Goal: Share content: Share content

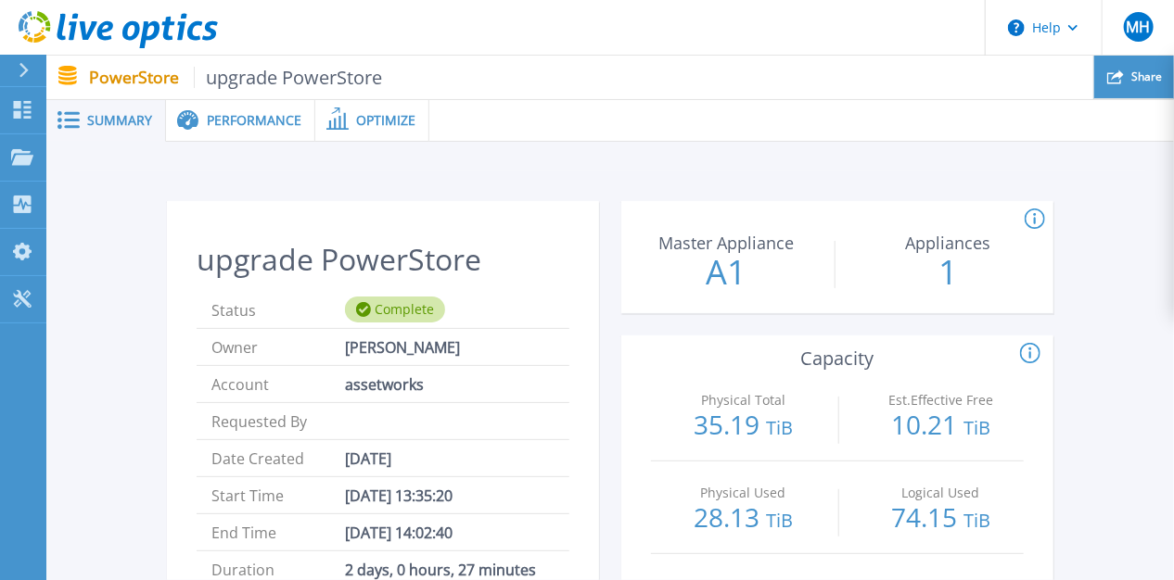
click at [1147, 81] on span "Share" at bounding box center [1146, 76] width 31 height 11
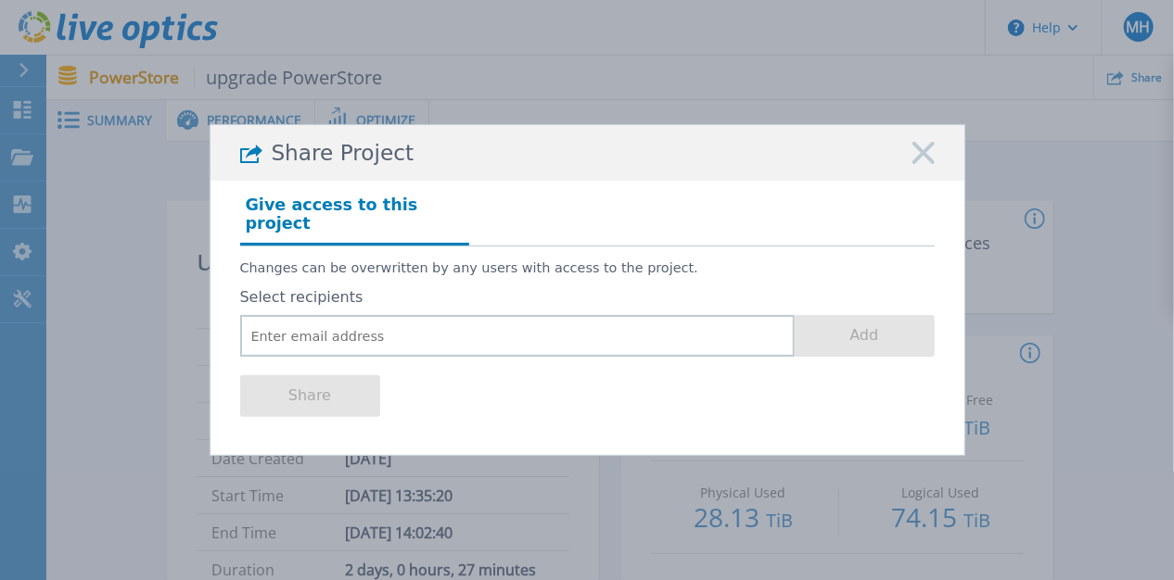
click at [914, 159] on icon at bounding box center [923, 153] width 22 height 22
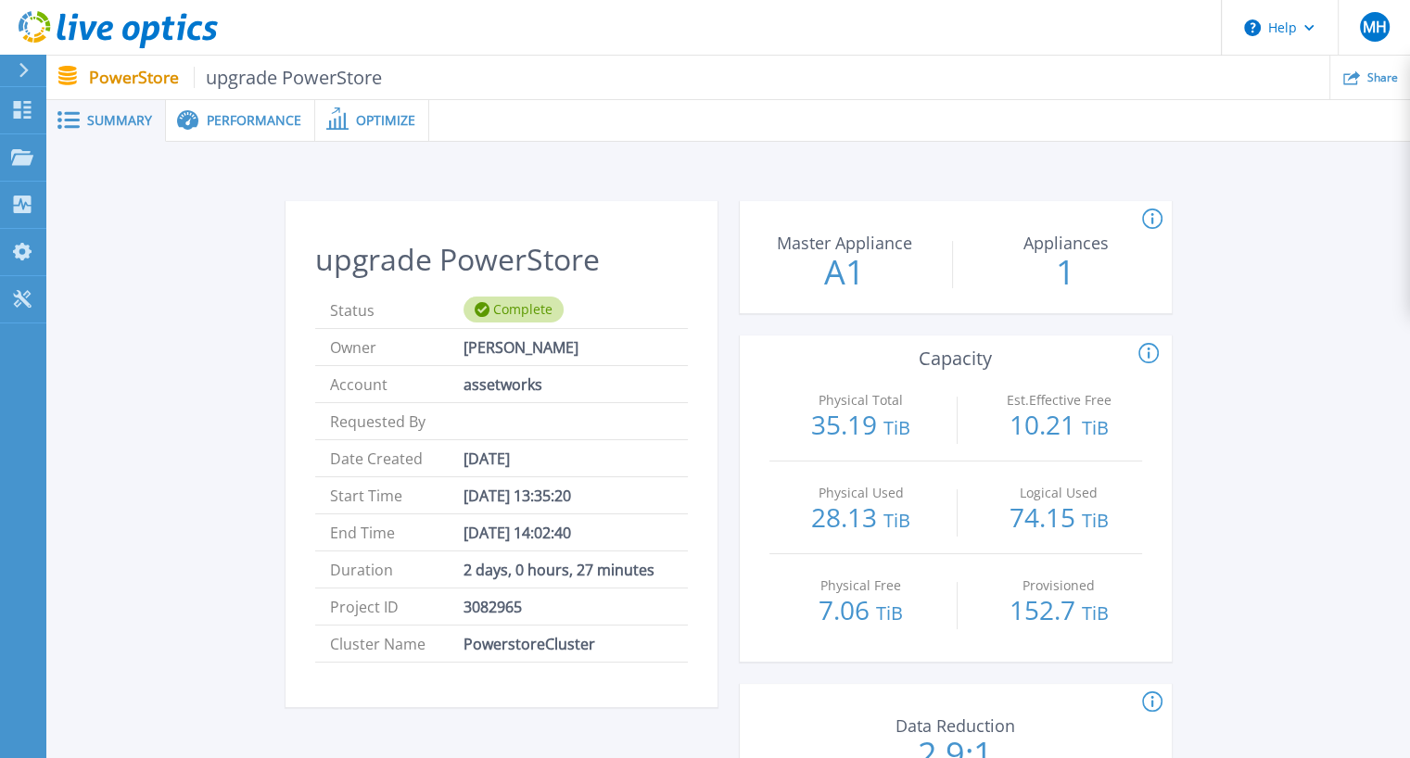
click at [122, 118] on span "Summary" at bounding box center [119, 120] width 65 height 13
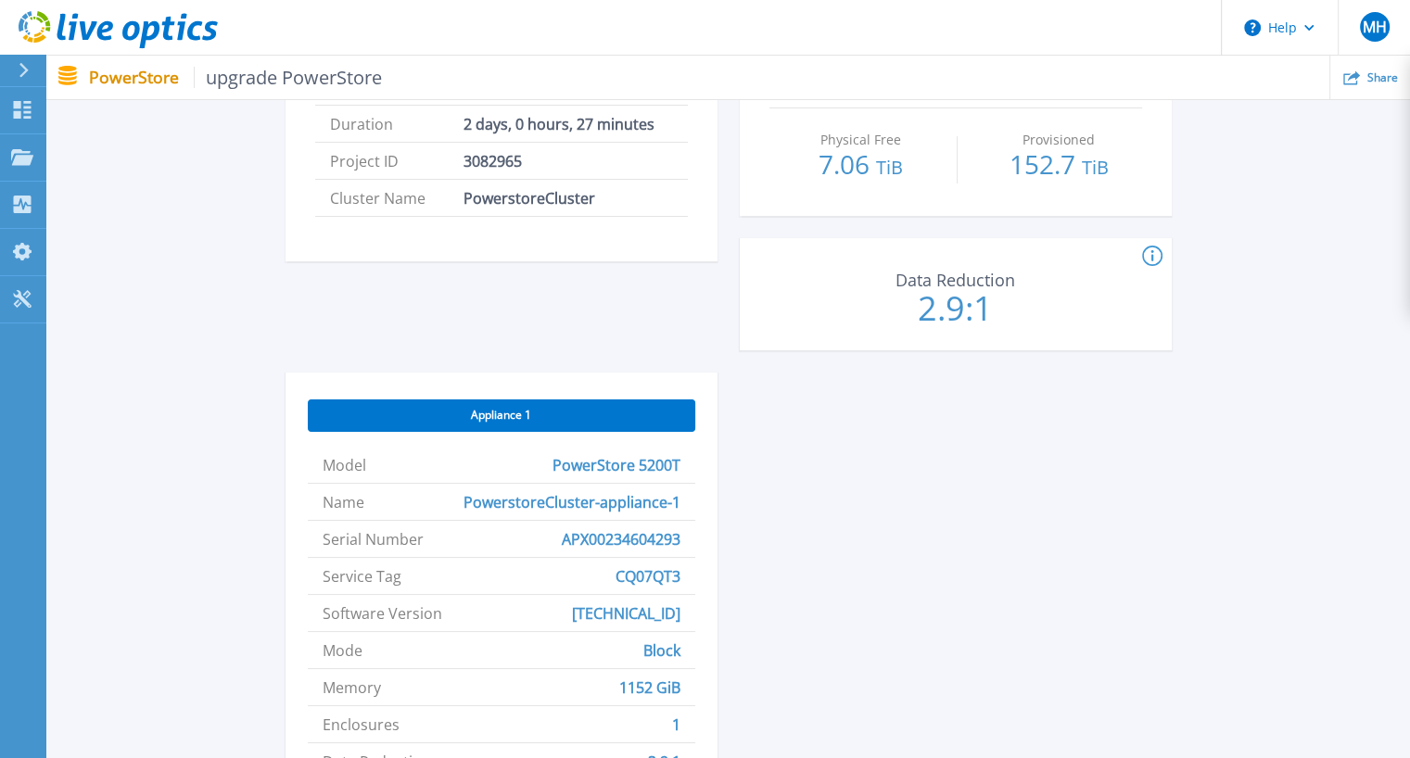
scroll to position [168, 0]
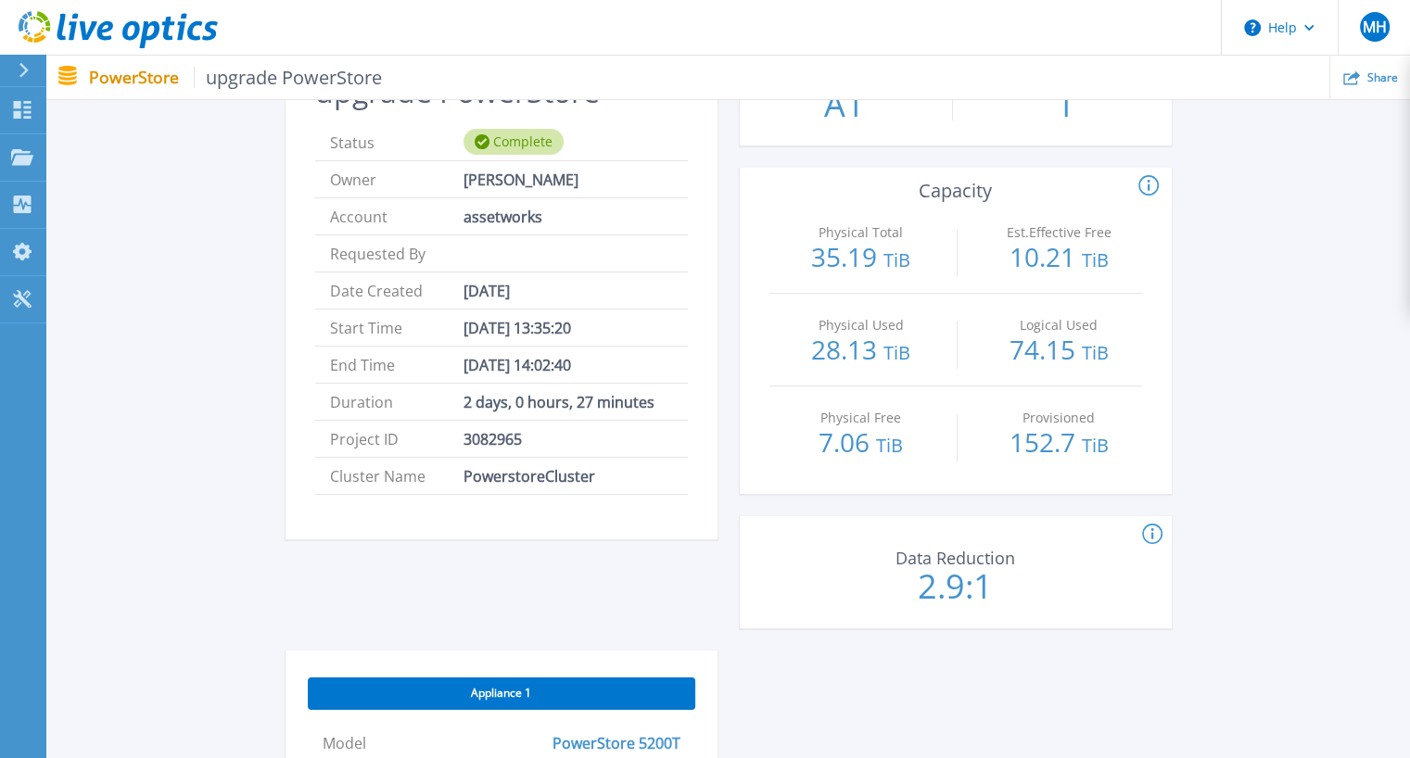
click at [52, 25] on icon at bounding box center [118, 30] width 199 height 38
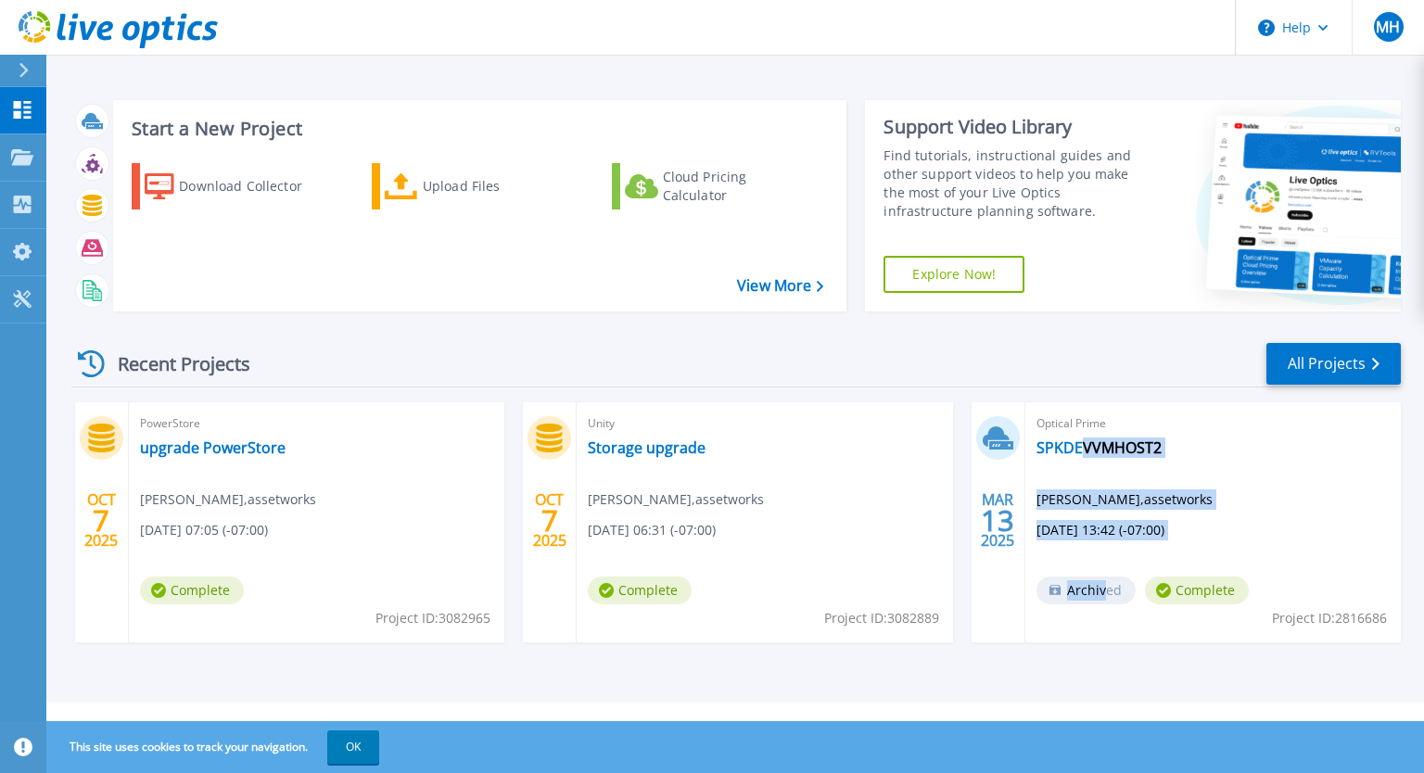
drag, startPoint x: 1103, startPoint y: 593, endPoint x: 1083, endPoint y: 546, distance: 50.7
click at [1080, 561] on div "Optical Prime SPKDEVVMHOST2 Marvin Huynh , assetworks 03/13/2025, 13:42 (-07:00…" at bounding box center [1214, 522] width 376 height 240
click at [495, 620] on div "PowerStore upgrade PowerStore Marvin Huynh , assetworks 10/07/2025, 07:05 (-07:…" at bounding box center [317, 522] width 376 height 240
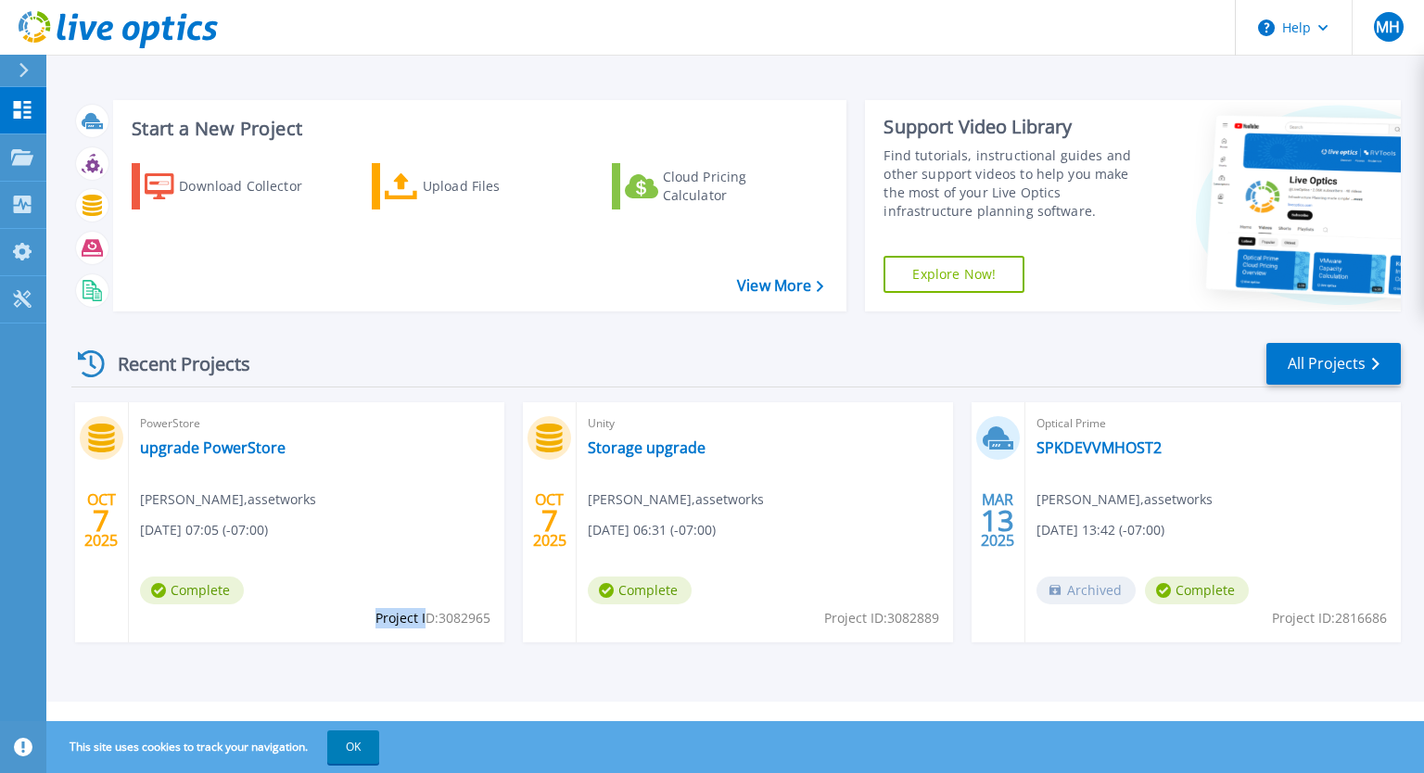
drag, startPoint x: 376, startPoint y: 617, endPoint x: 422, endPoint y: 617, distance: 46.4
click at [423, 617] on span "Project ID: 3082965" at bounding box center [433, 618] width 115 height 20
click at [207, 451] on link "upgrade PowerStore" at bounding box center [213, 448] width 146 height 19
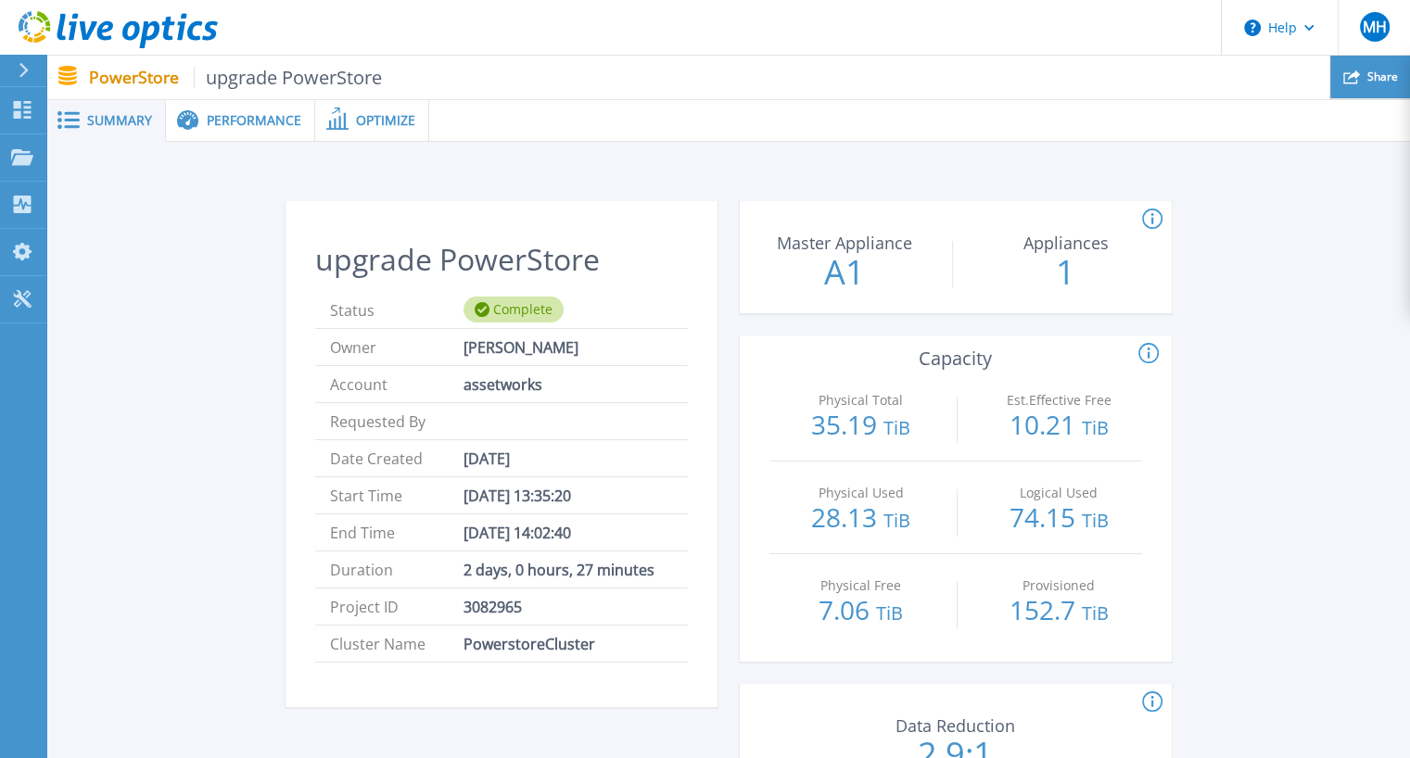
click at [1364, 82] on div "Share" at bounding box center [1371, 78] width 80 height 44
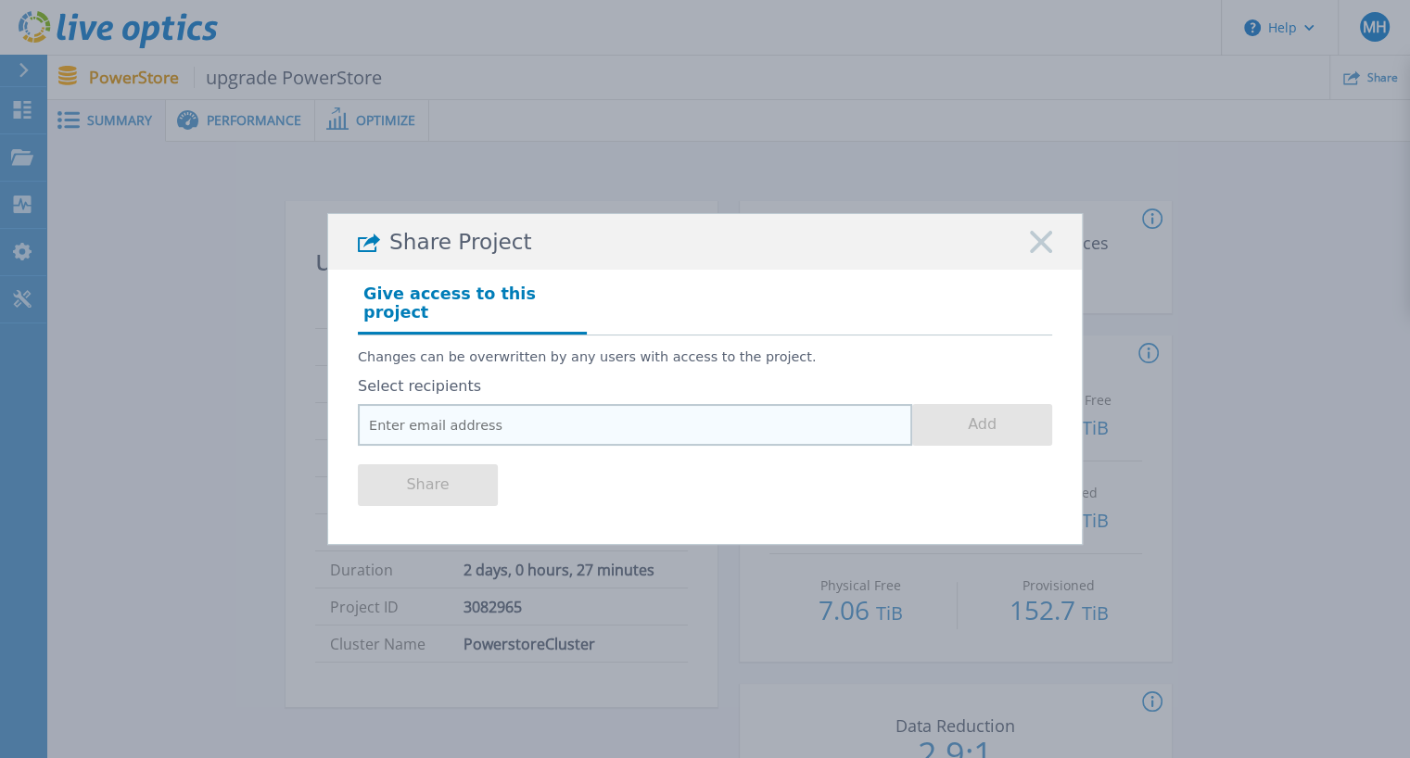
click at [574, 420] on input "email" at bounding box center [635, 425] width 554 height 42
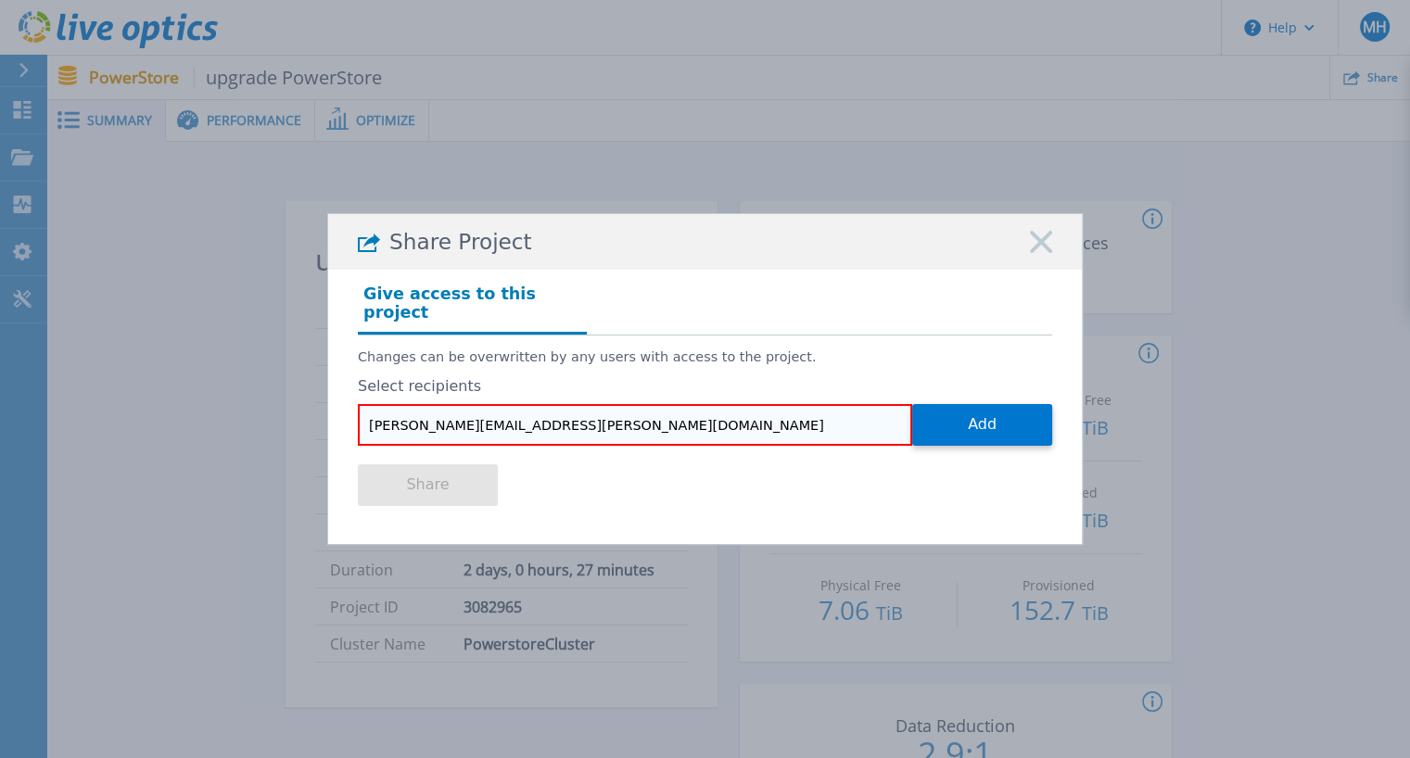
drag, startPoint x: 680, startPoint y: 422, endPoint x: 297, endPoint y: 405, distance: 383.3
click at [297, 405] on div "Share Project Give access to this project Changes can be overwritten by any use…" at bounding box center [705, 379] width 1410 height 758
click at [615, 418] on input "Marvin.Huynh@Assetworks.com" at bounding box center [635, 425] width 554 height 42
drag, startPoint x: 605, startPoint y: 417, endPoint x: 338, endPoint y: 416, distance: 268.0
click at [338, 416] on div "Give access to this project Changes can be overwritten by any users with access…" at bounding box center [705, 400] width 754 height 260
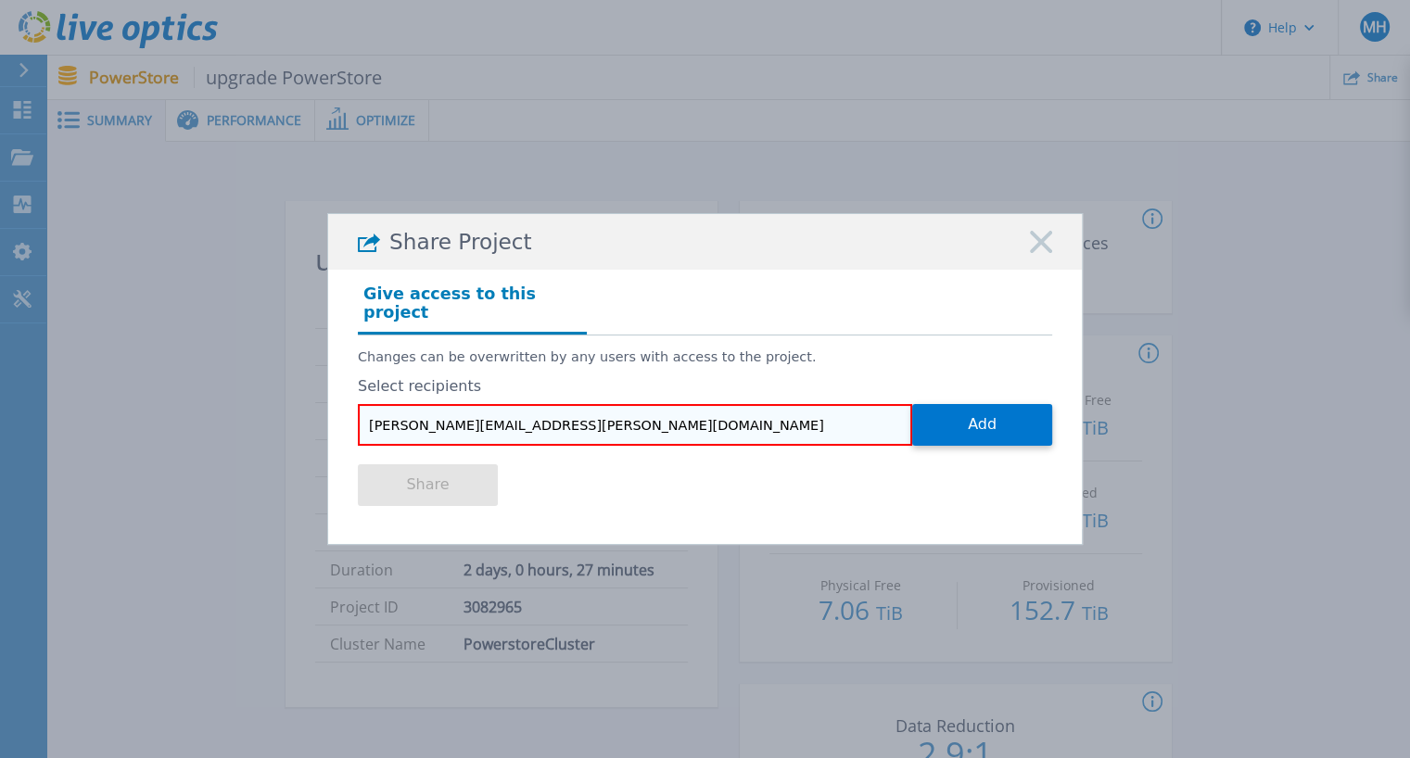
paste input "Jen Seaman <jseaman@arrayasolutions.com>"
drag, startPoint x: 445, startPoint y: 414, endPoint x: 316, endPoint y: 408, distance: 129.1
click at [316, 408] on div "Share Project Give access to this project Changes can be overwritten by any use…" at bounding box center [705, 379] width 1410 height 758
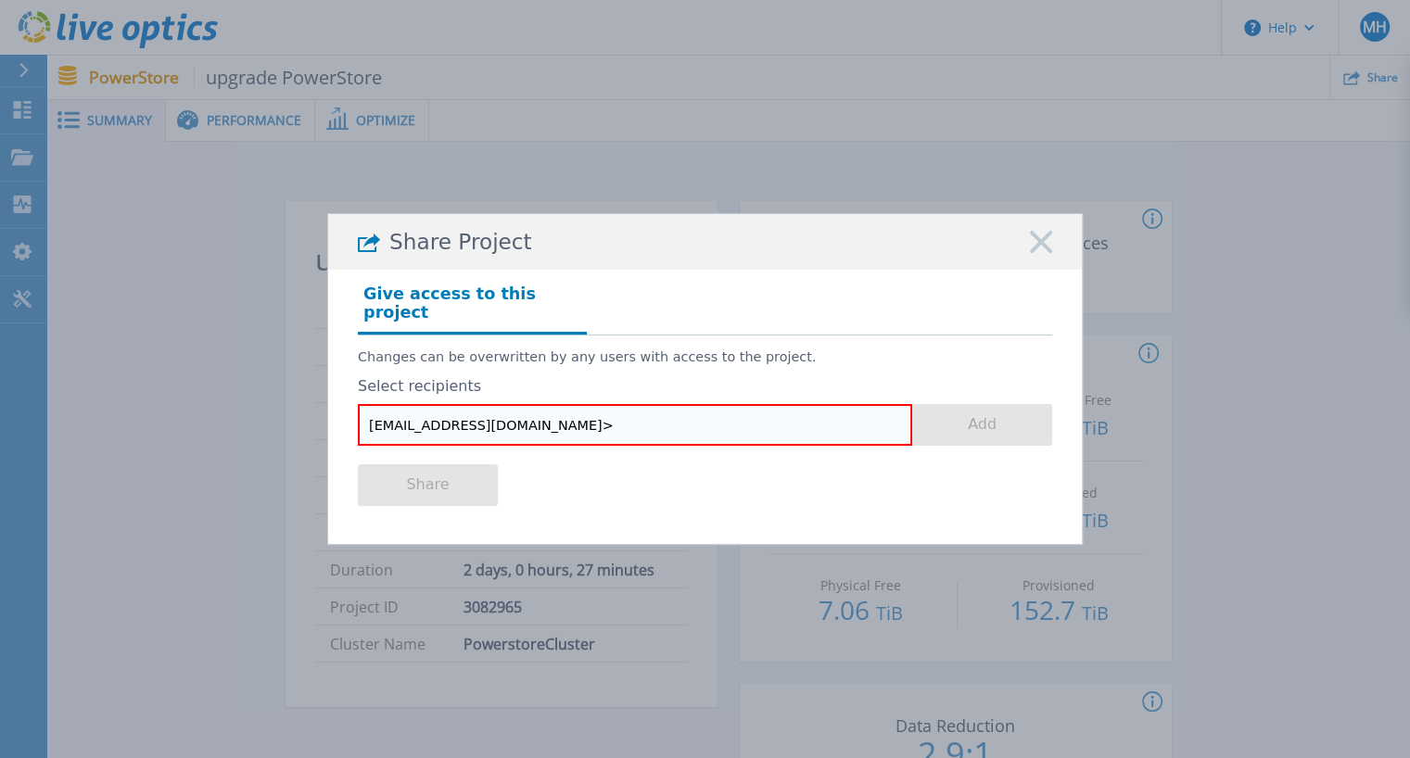
drag, startPoint x: 547, startPoint y: 413, endPoint x: 560, endPoint y: 415, distance: 13.3
click at [560, 415] on input "jseaman@arrayasolutions.com>" at bounding box center [635, 425] width 554 height 42
type input "jseaman@arrayasolutions.com"
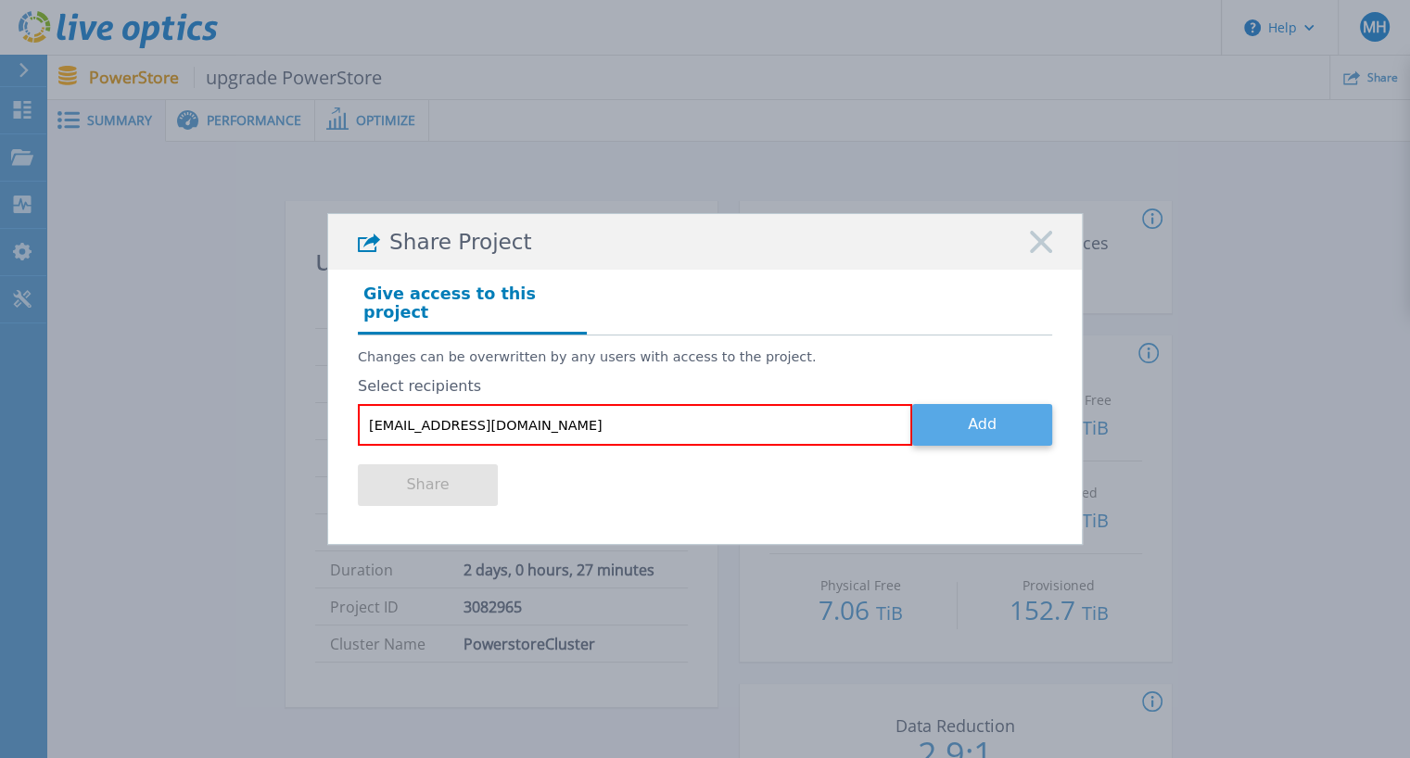
click at [943, 417] on button "Add" at bounding box center [982, 425] width 140 height 42
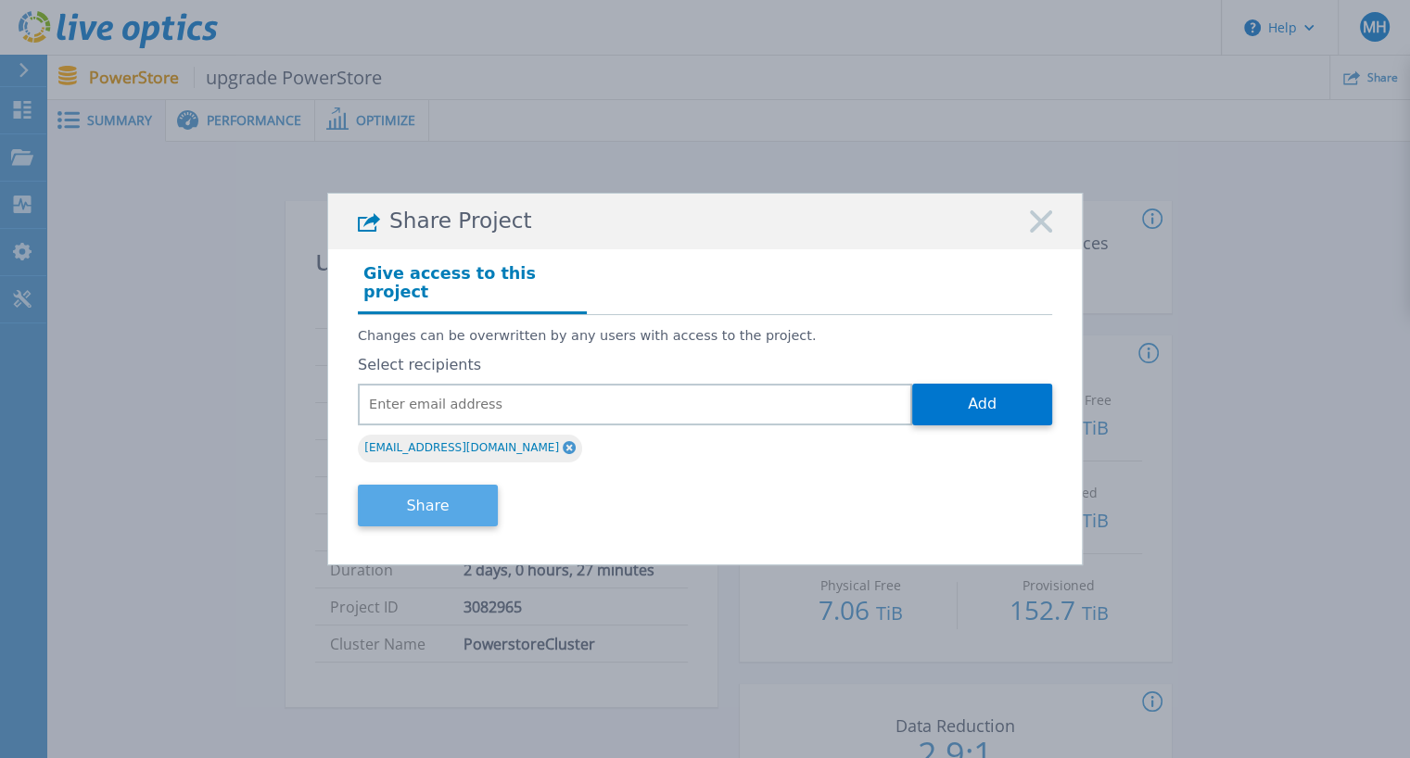
click at [469, 496] on button "Share" at bounding box center [428, 506] width 140 height 42
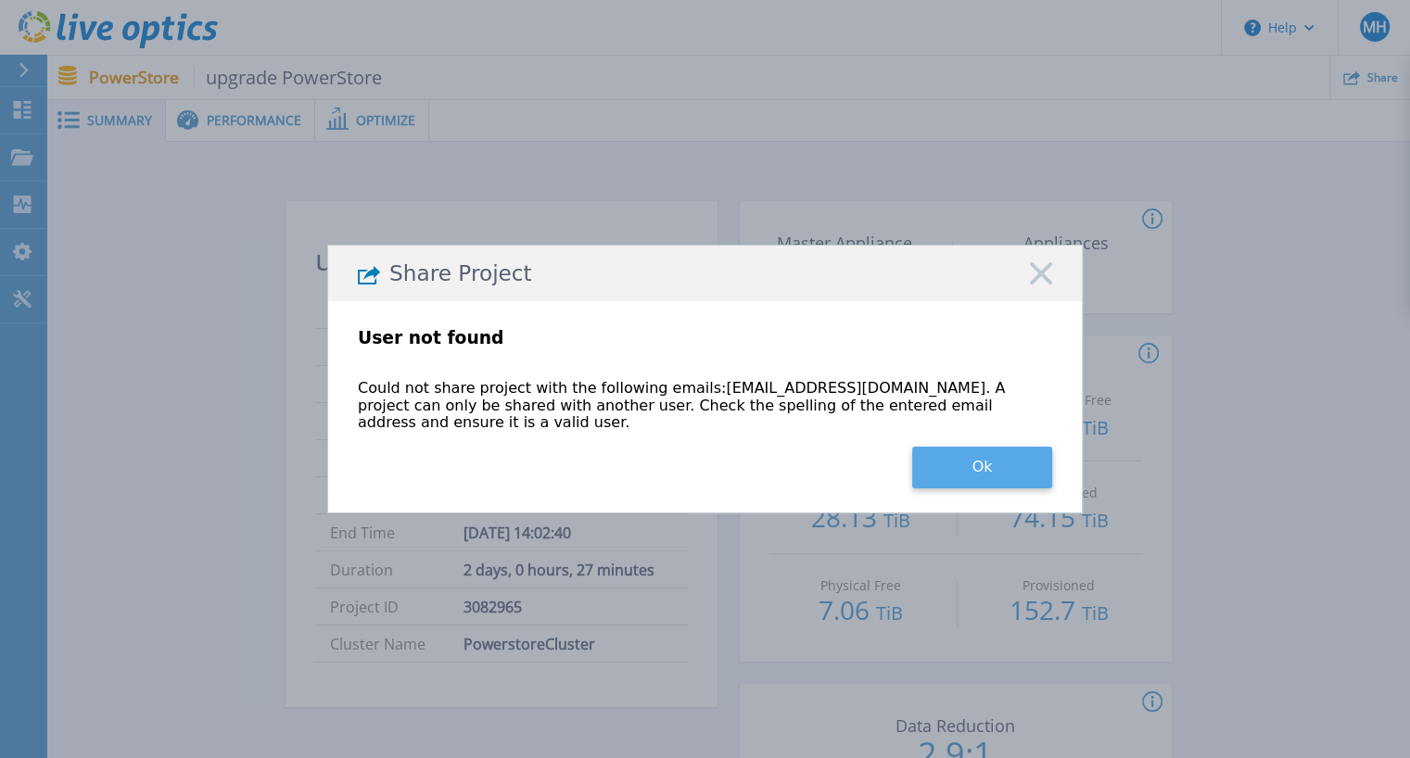
click at [941, 459] on button "Ok" at bounding box center [982, 468] width 140 height 42
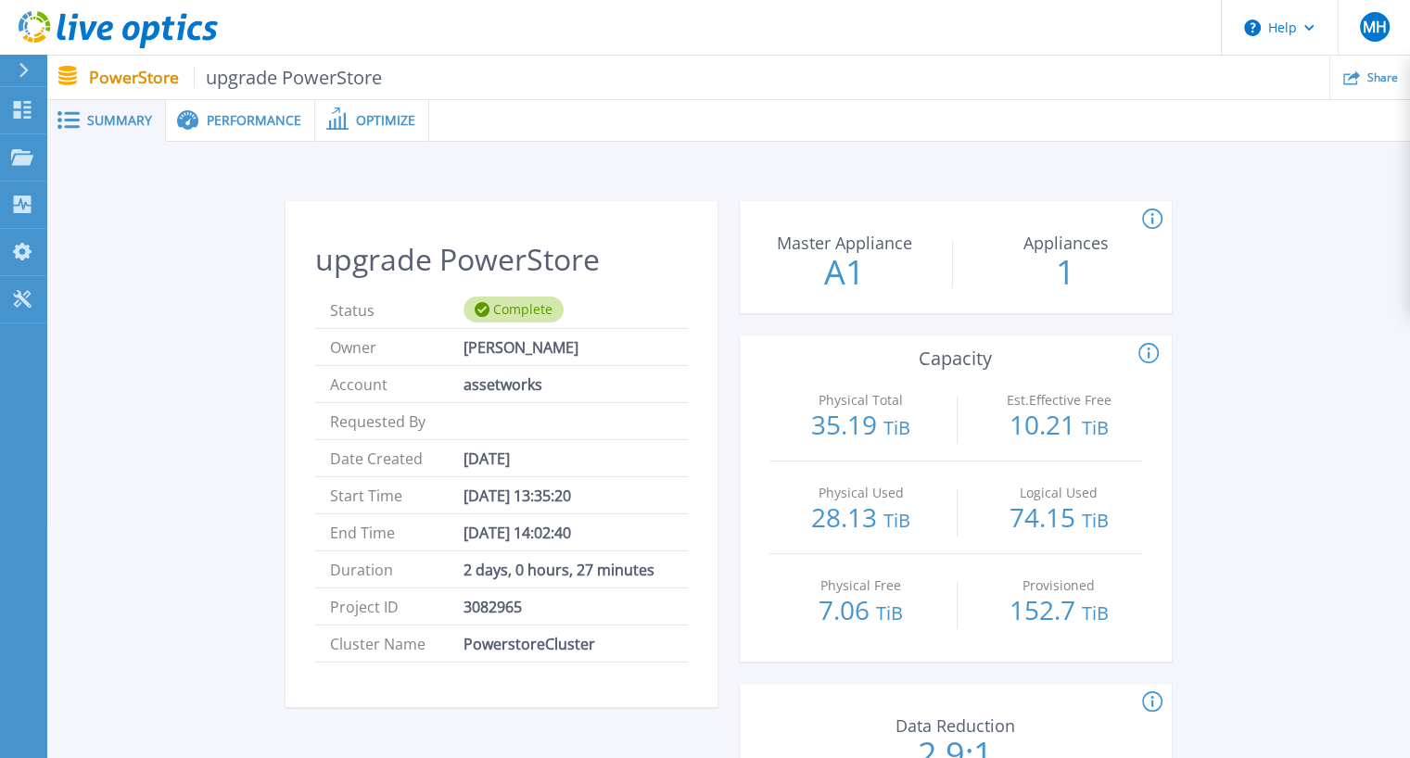
click at [71, 32] on icon at bounding box center [73, 27] width 9 height 27
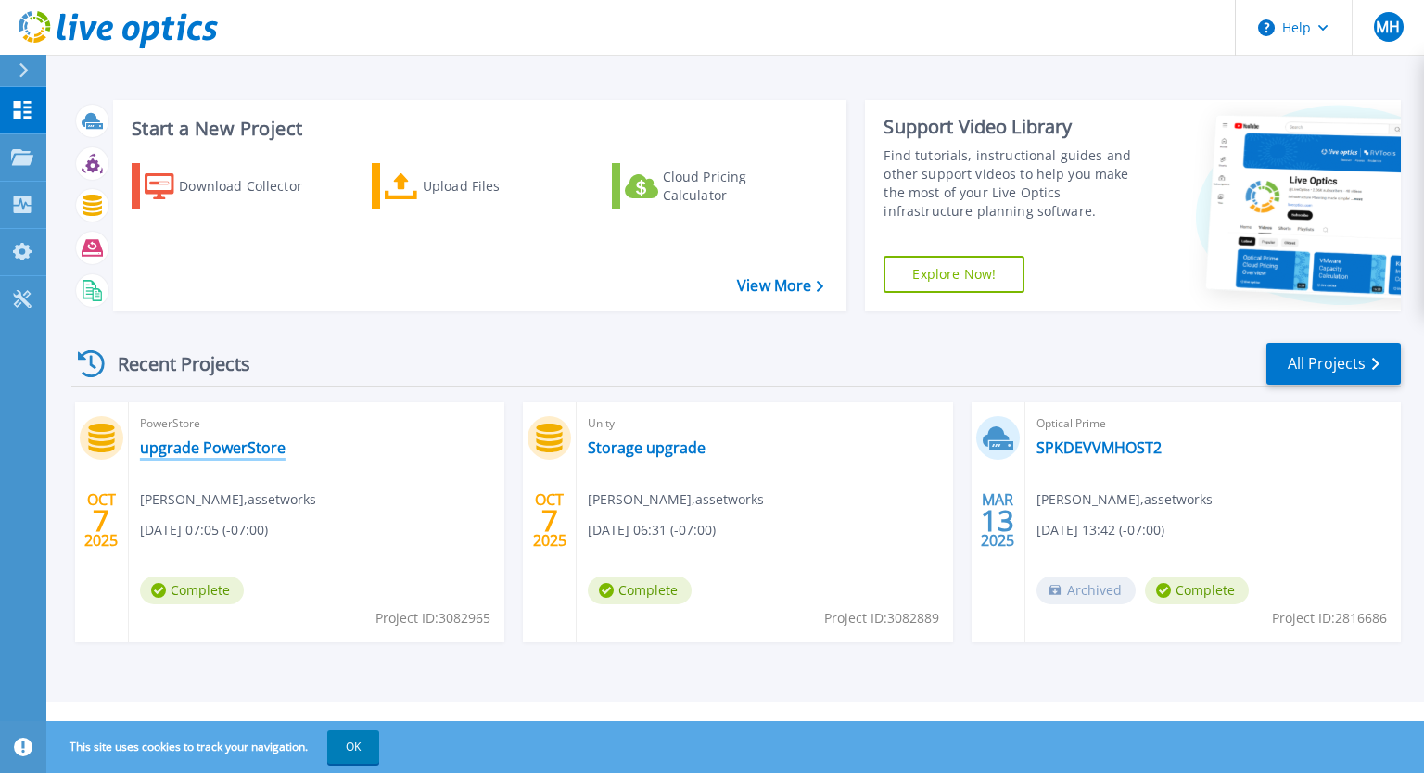
click at [249, 446] on link "upgrade PowerStore" at bounding box center [213, 448] width 146 height 19
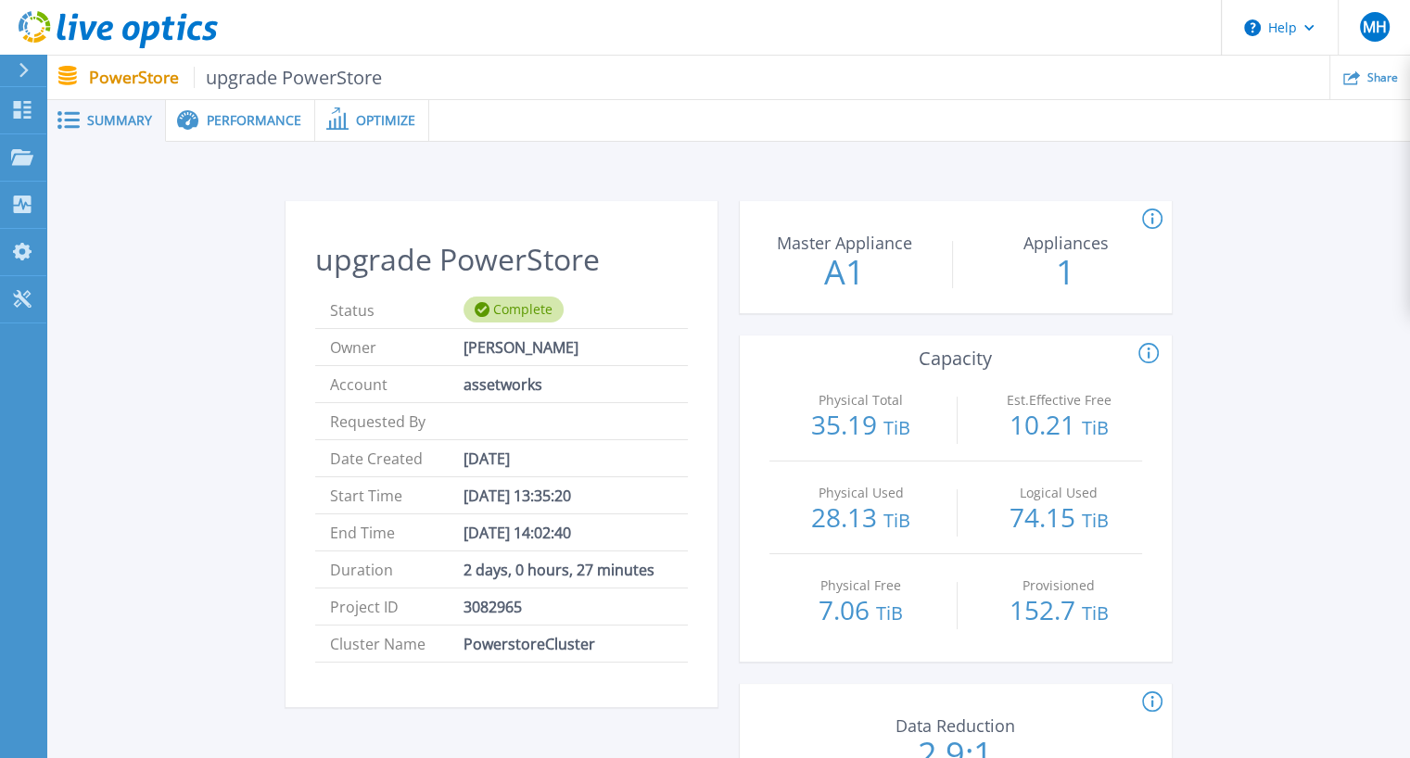
click at [19, 65] on icon at bounding box center [24, 70] width 10 height 15
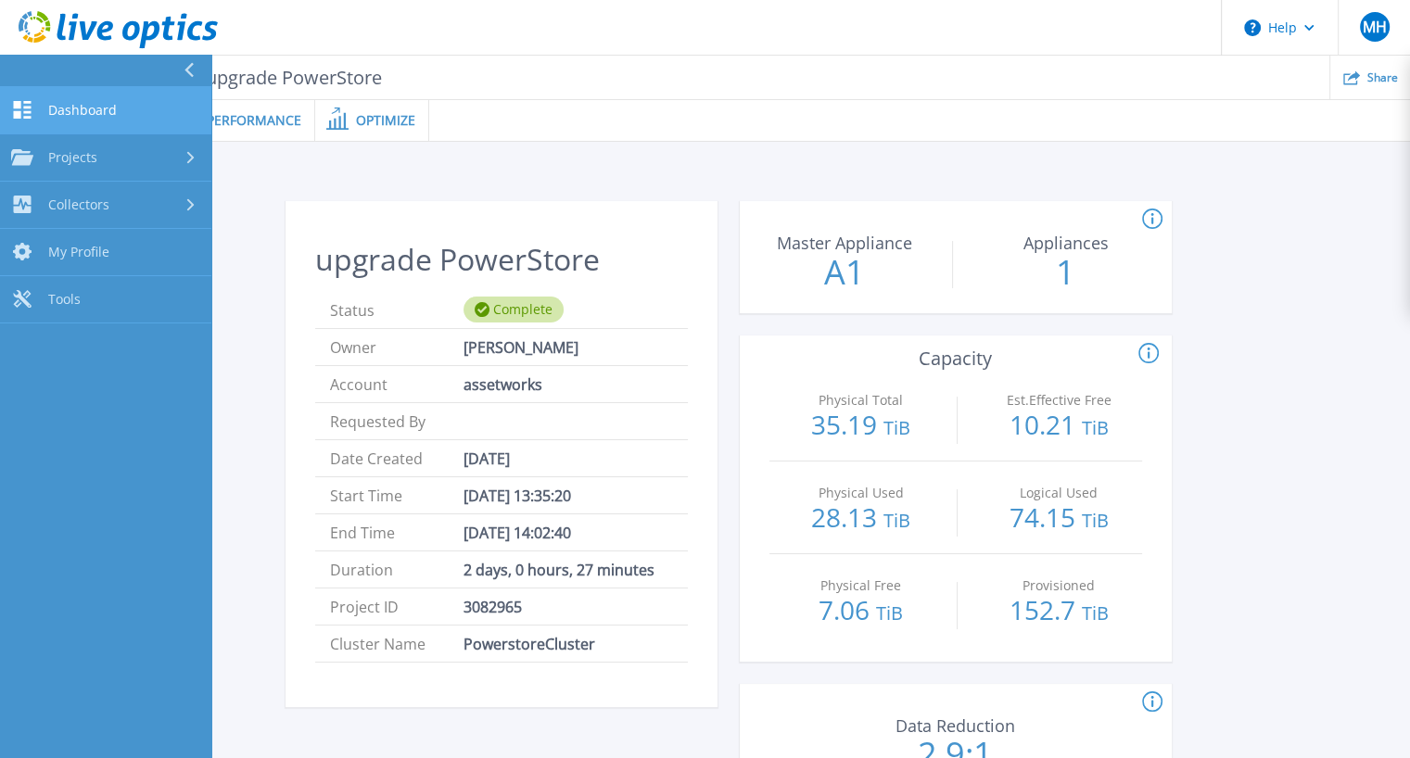
click at [59, 106] on span "Dashboard" at bounding box center [82, 110] width 69 height 17
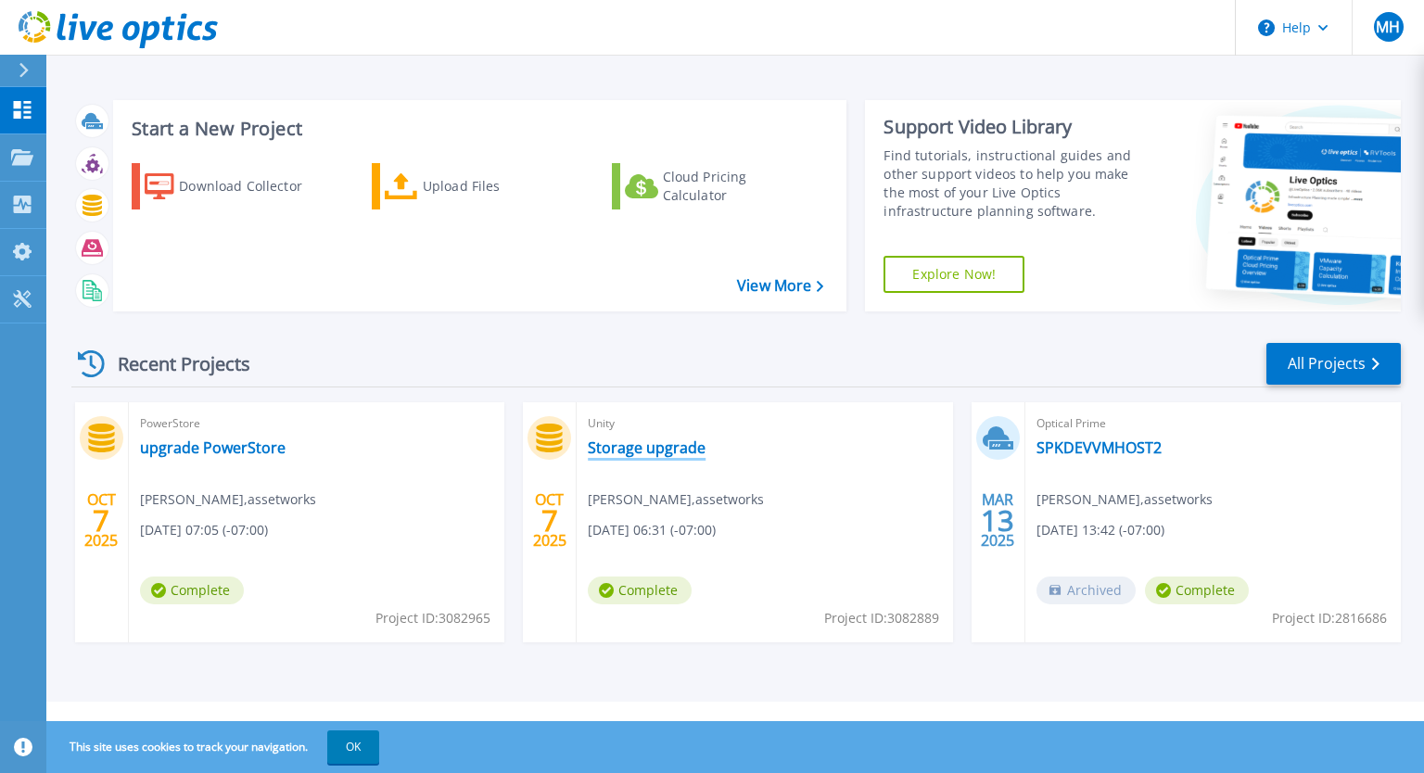
click at [638, 450] on link "Storage upgrade" at bounding box center [647, 448] width 118 height 19
click at [242, 447] on link "upgrade PowerStore" at bounding box center [213, 448] width 146 height 19
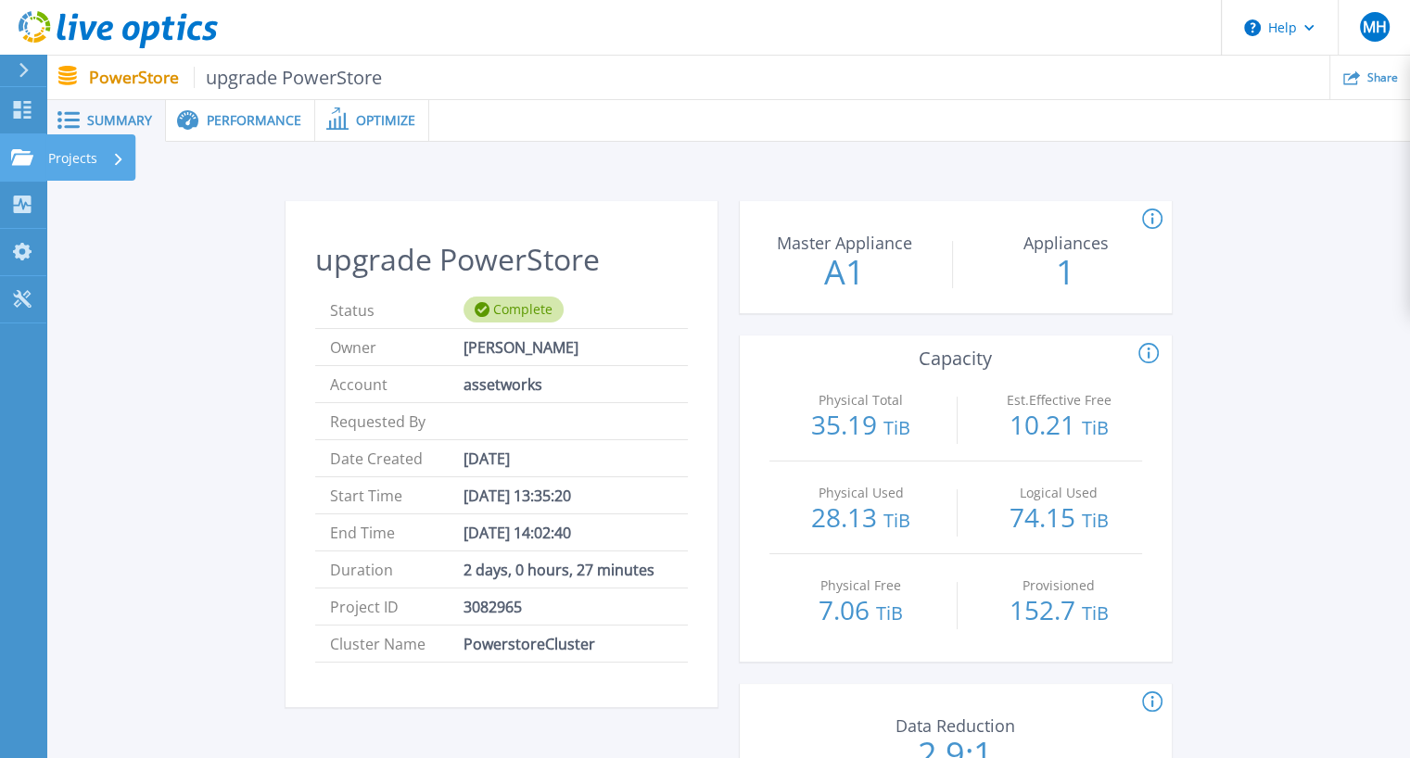
click at [11, 163] on icon at bounding box center [22, 157] width 22 height 16
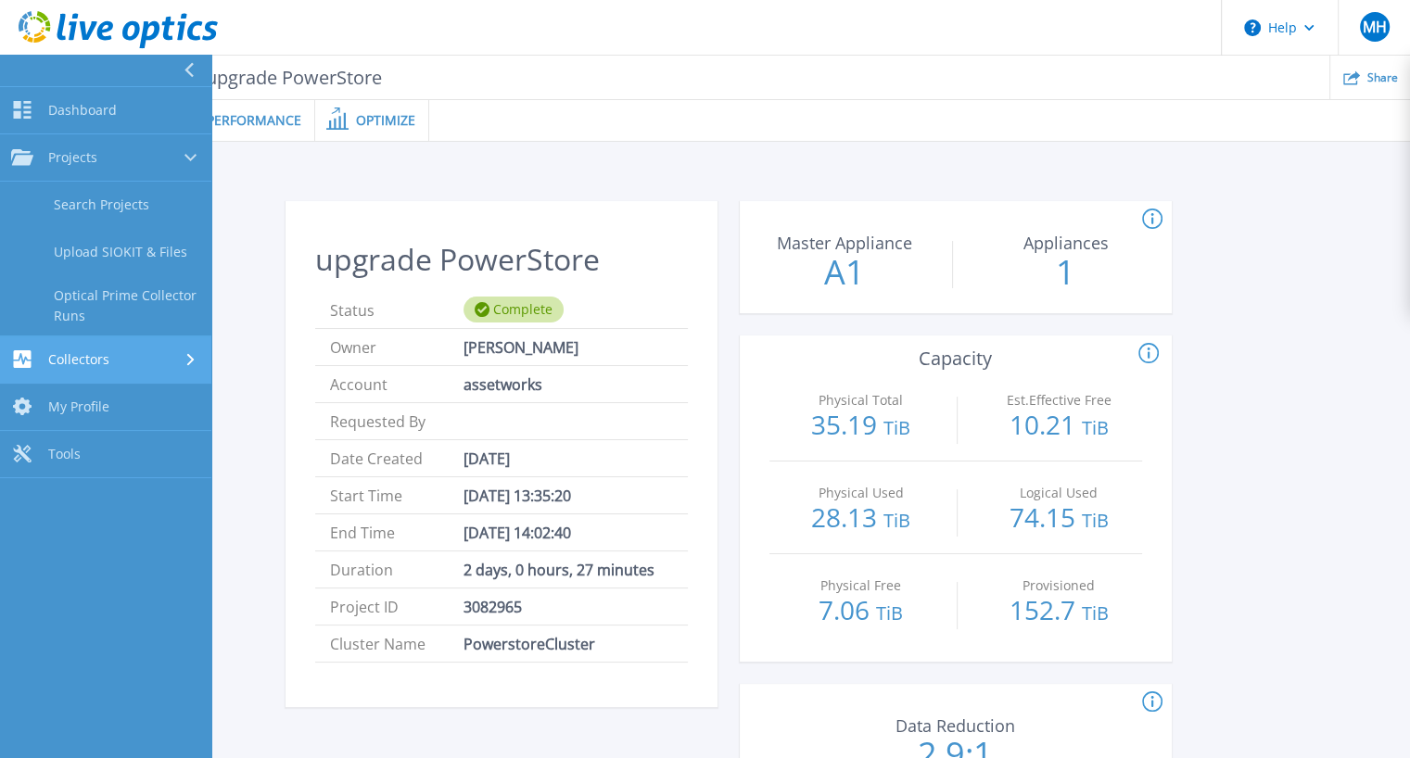
click at [41, 352] on div "Collectors" at bounding box center [60, 359] width 98 height 18
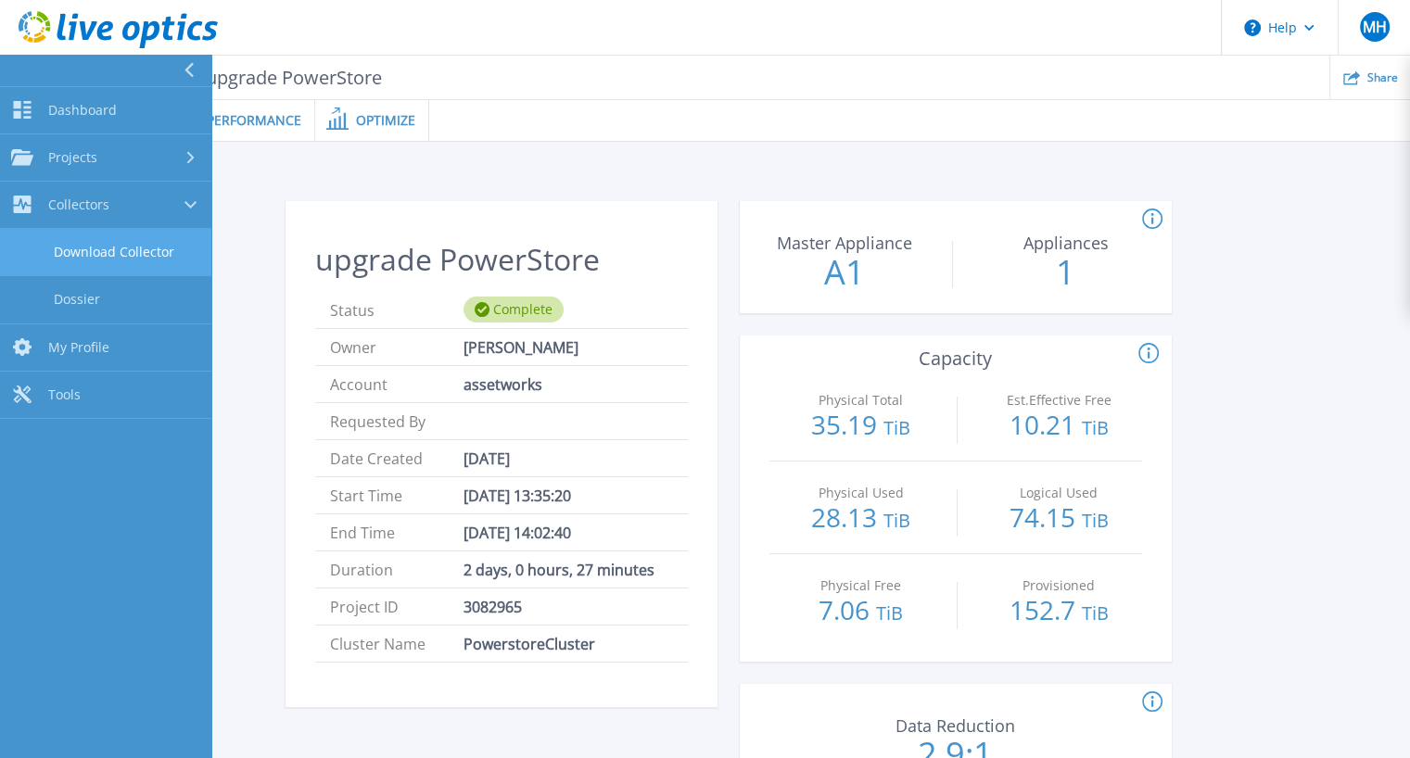
click at [96, 249] on link "Download Collector" at bounding box center [105, 252] width 211 height 47
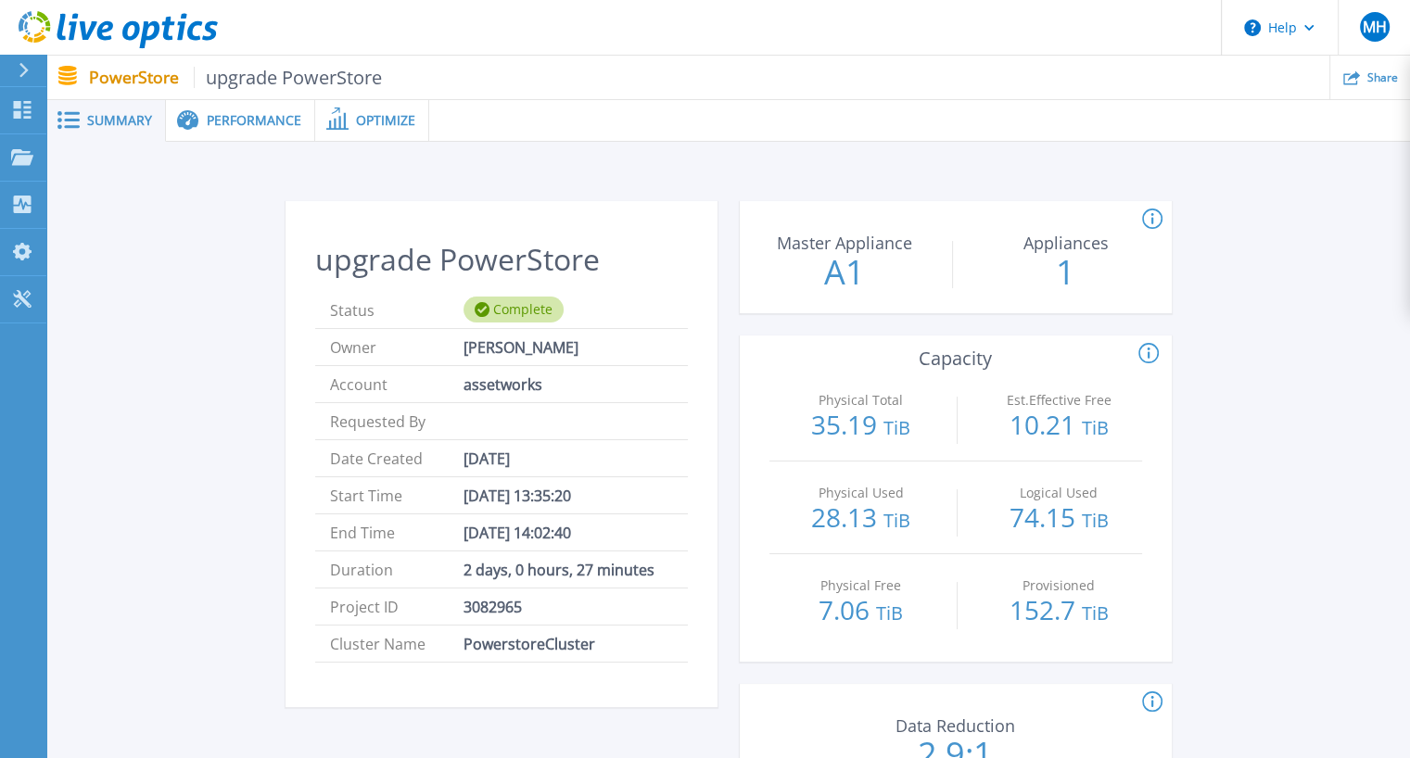
click at [346, 123] on span at bounding box center [335, 120] width 41 height 18
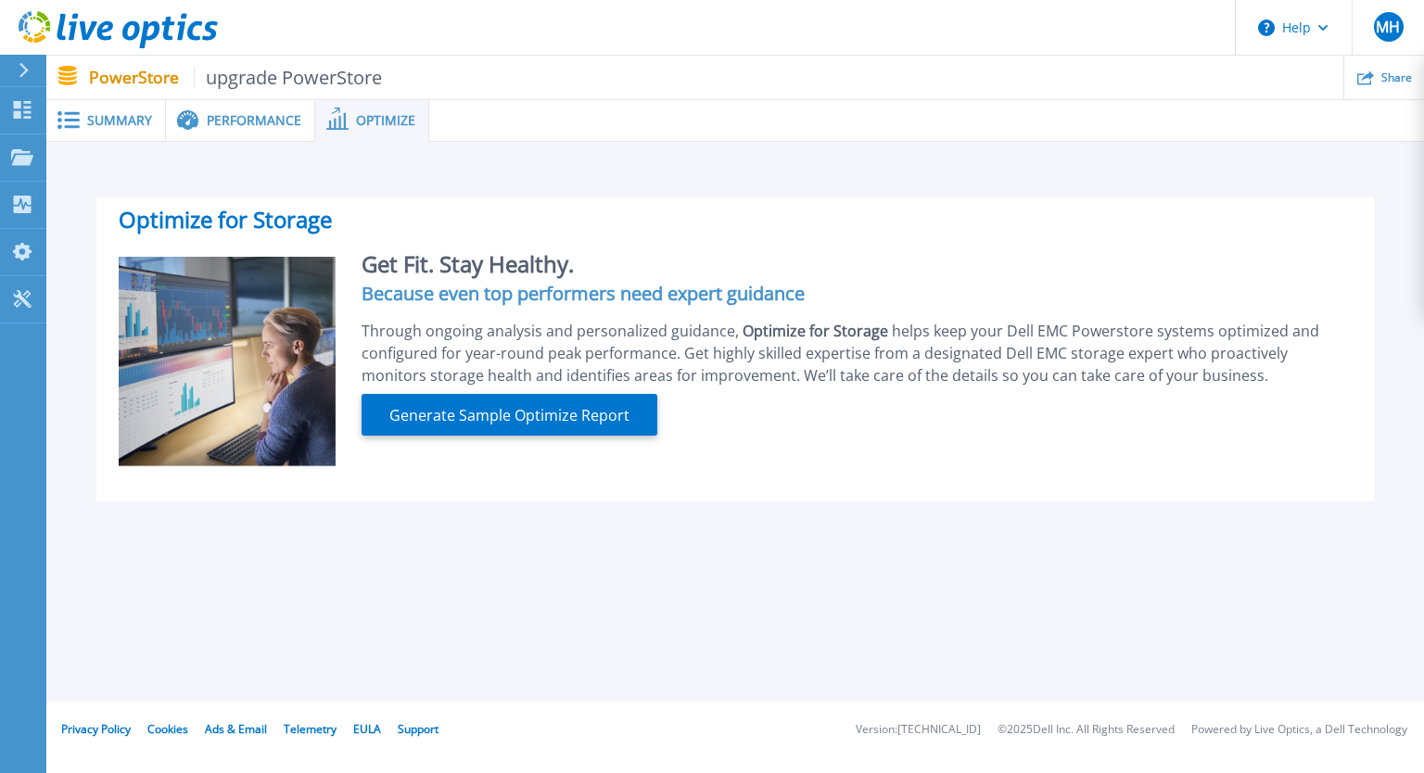
click at [257, 120] on span "Performance" at bounding box center [254, 120] width 95 height 13
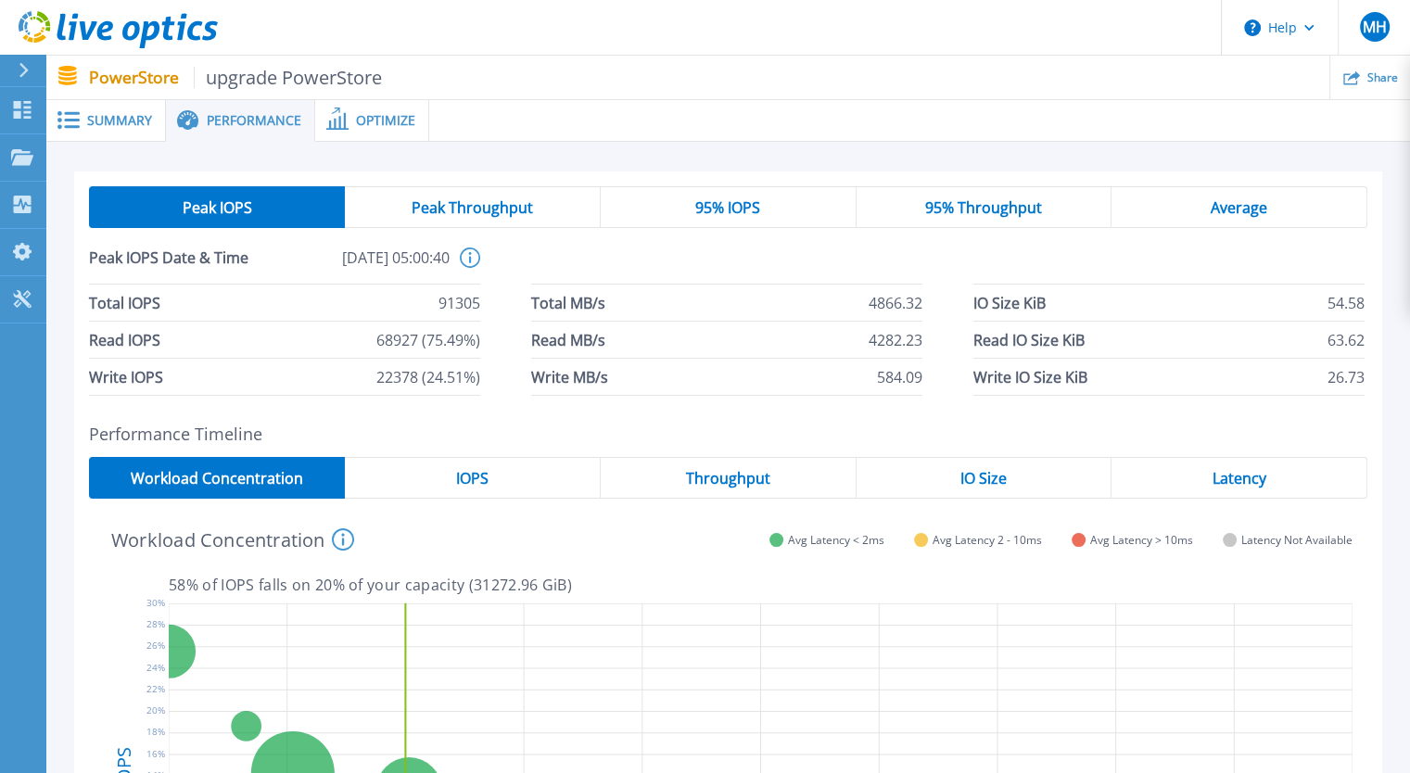
click at [116, 114] on span "Summary" at bounding box center [119, 120] width 65 height 13
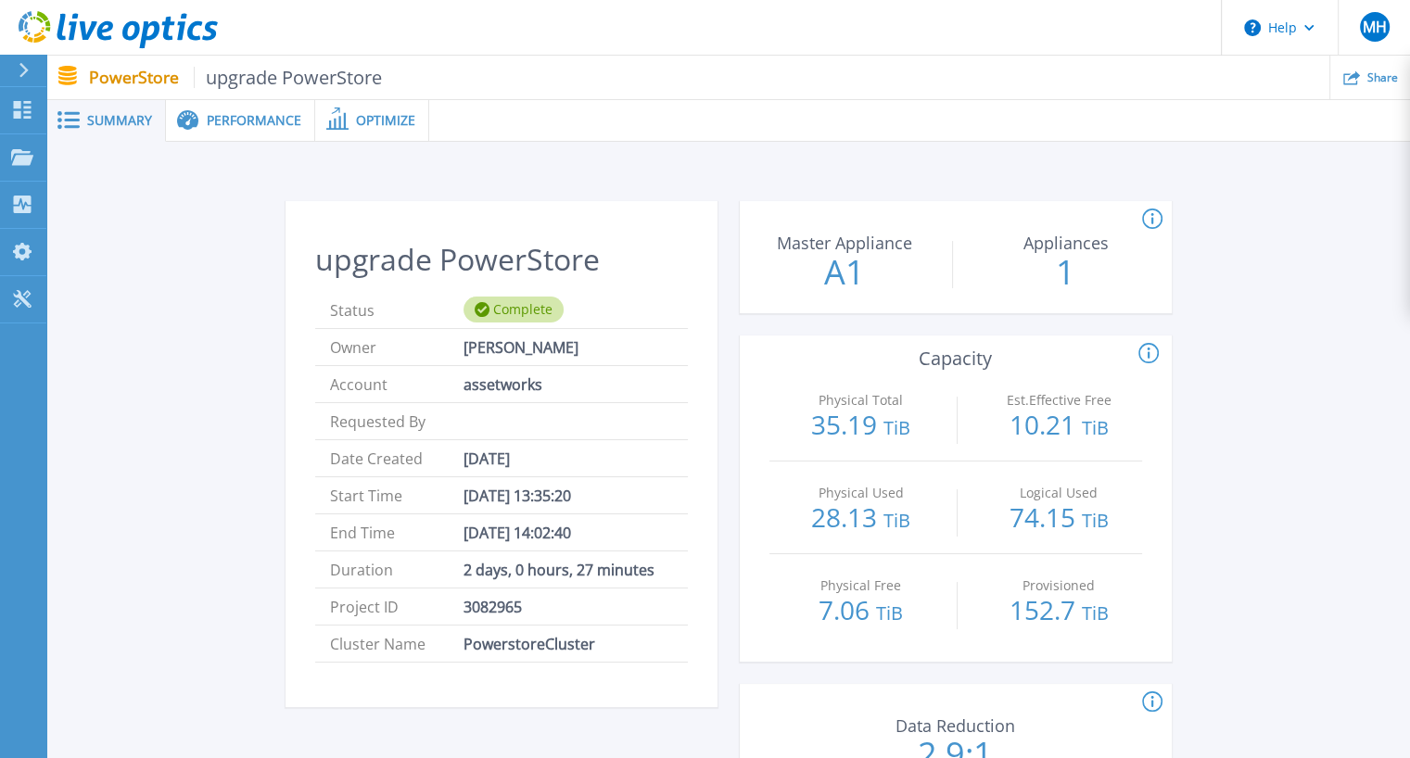
click at [212, 121] on span "Performance" at bounding box center [254, 120] width 95 height 13
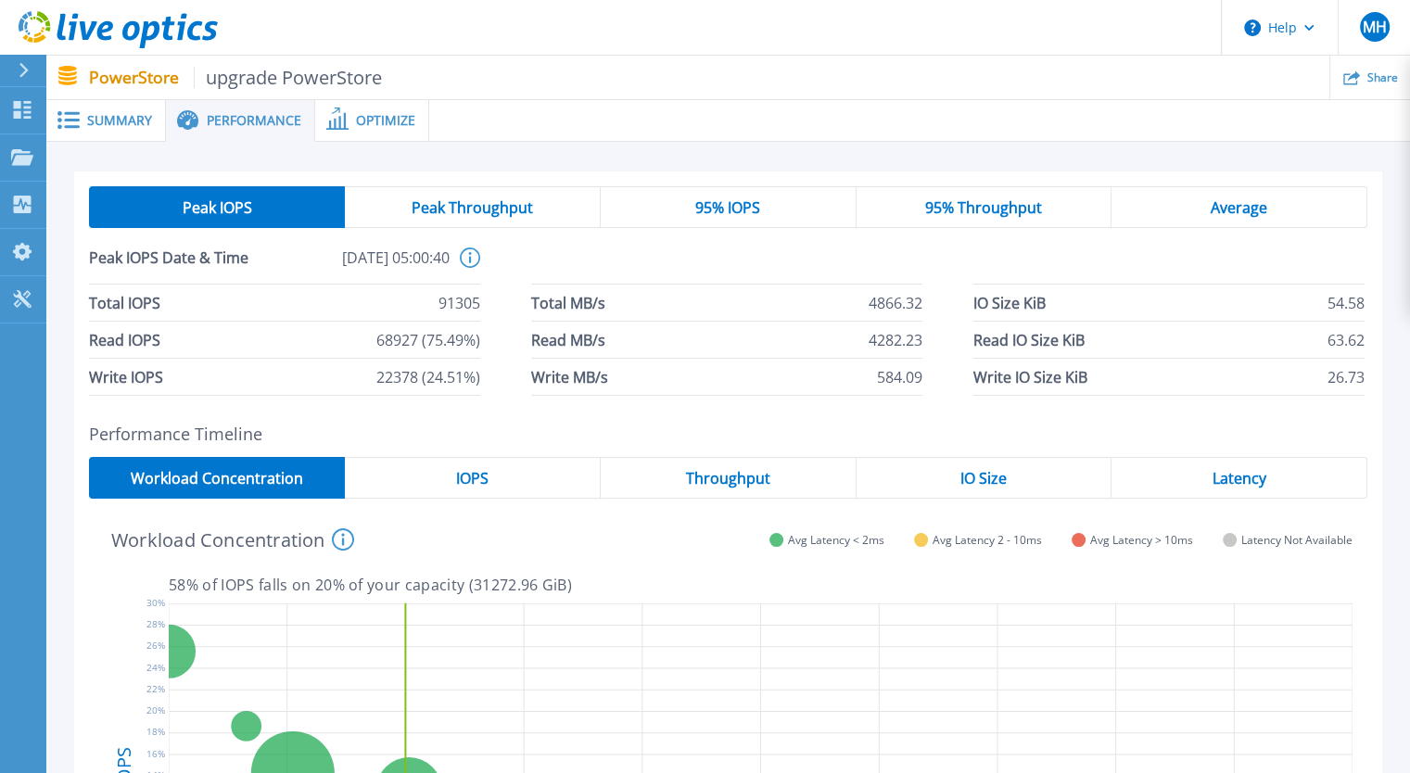
click at [339, 123] on icon at bounding box center [337, 119] width 22 height 22
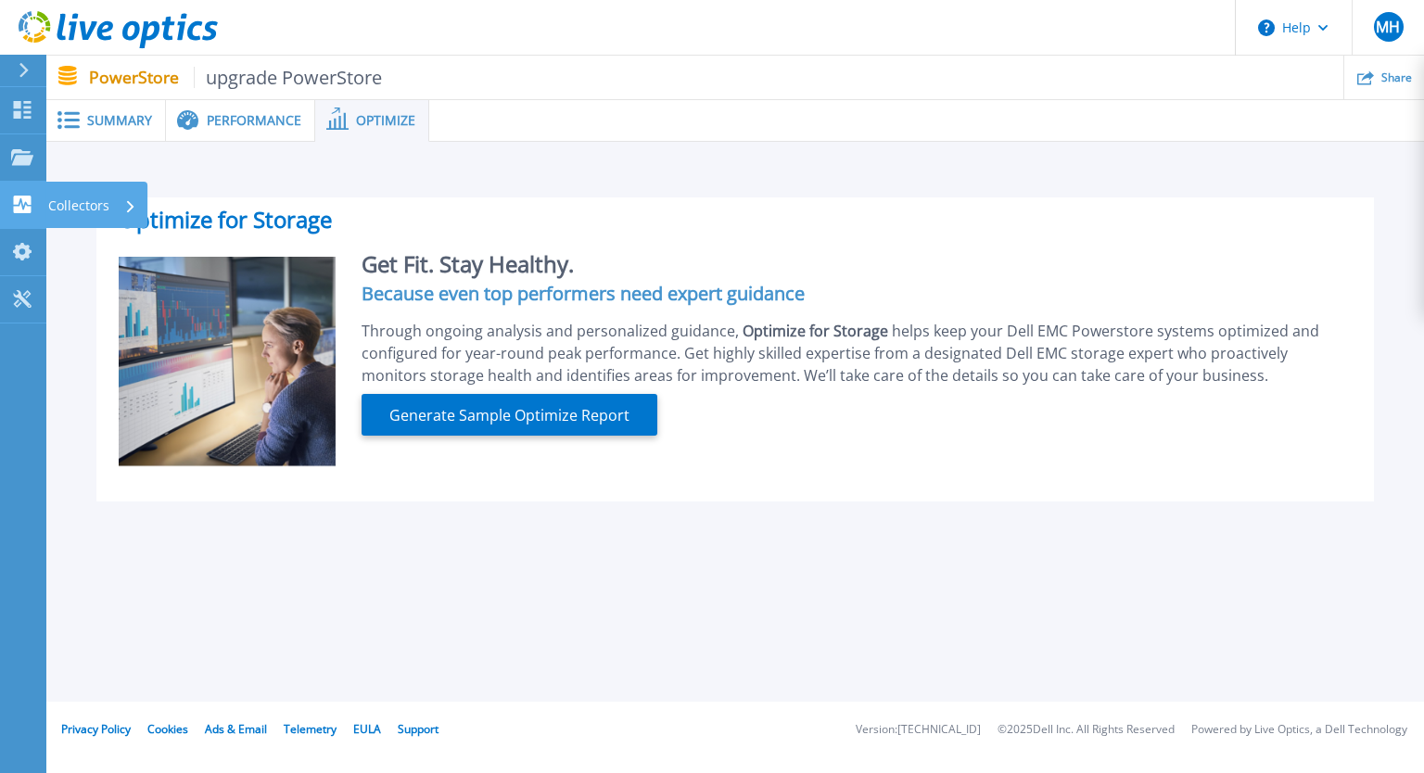
click at [25, 210] on icon at bounding box center [23, 205] width 18 height 18
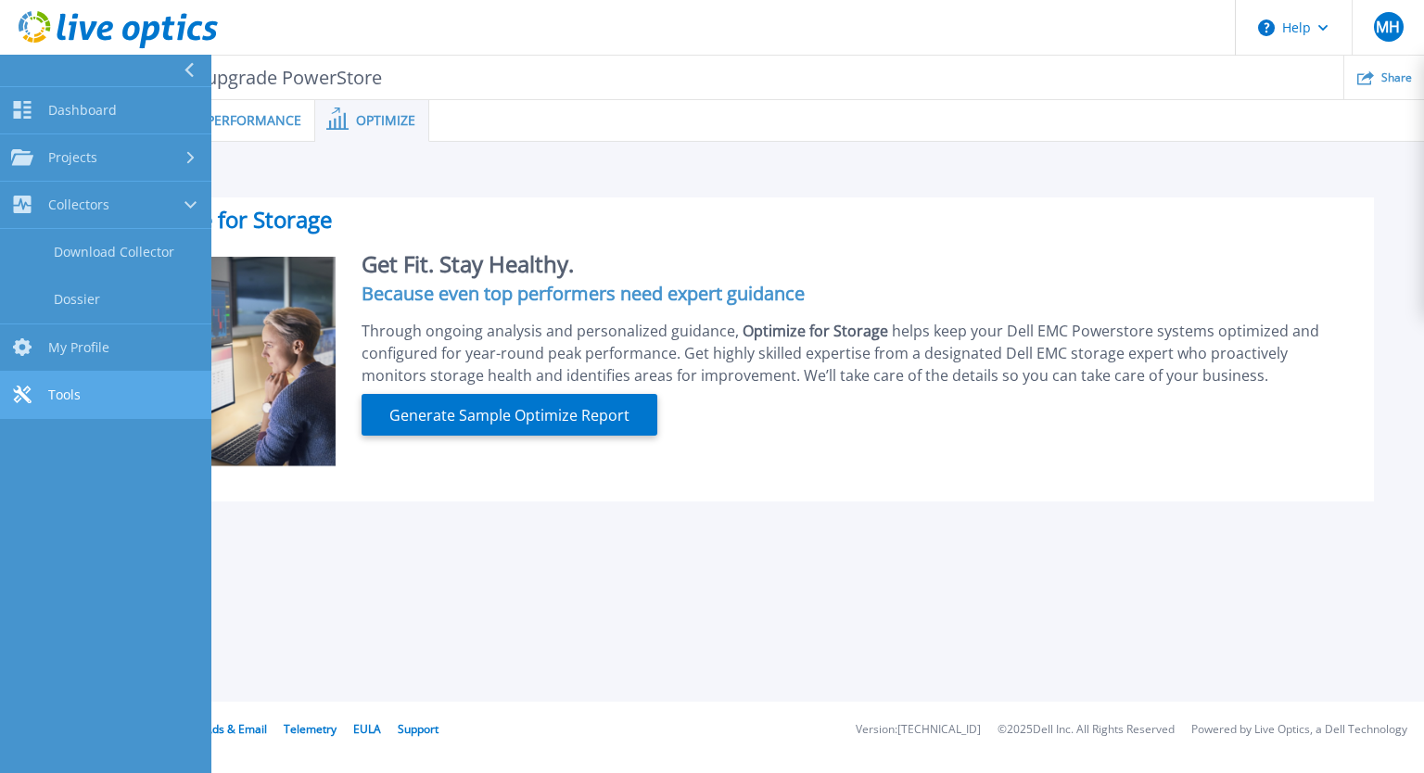
click at [89, 387] on link "Tools Tools" at bounding box center [105, 395] width 211 height 47
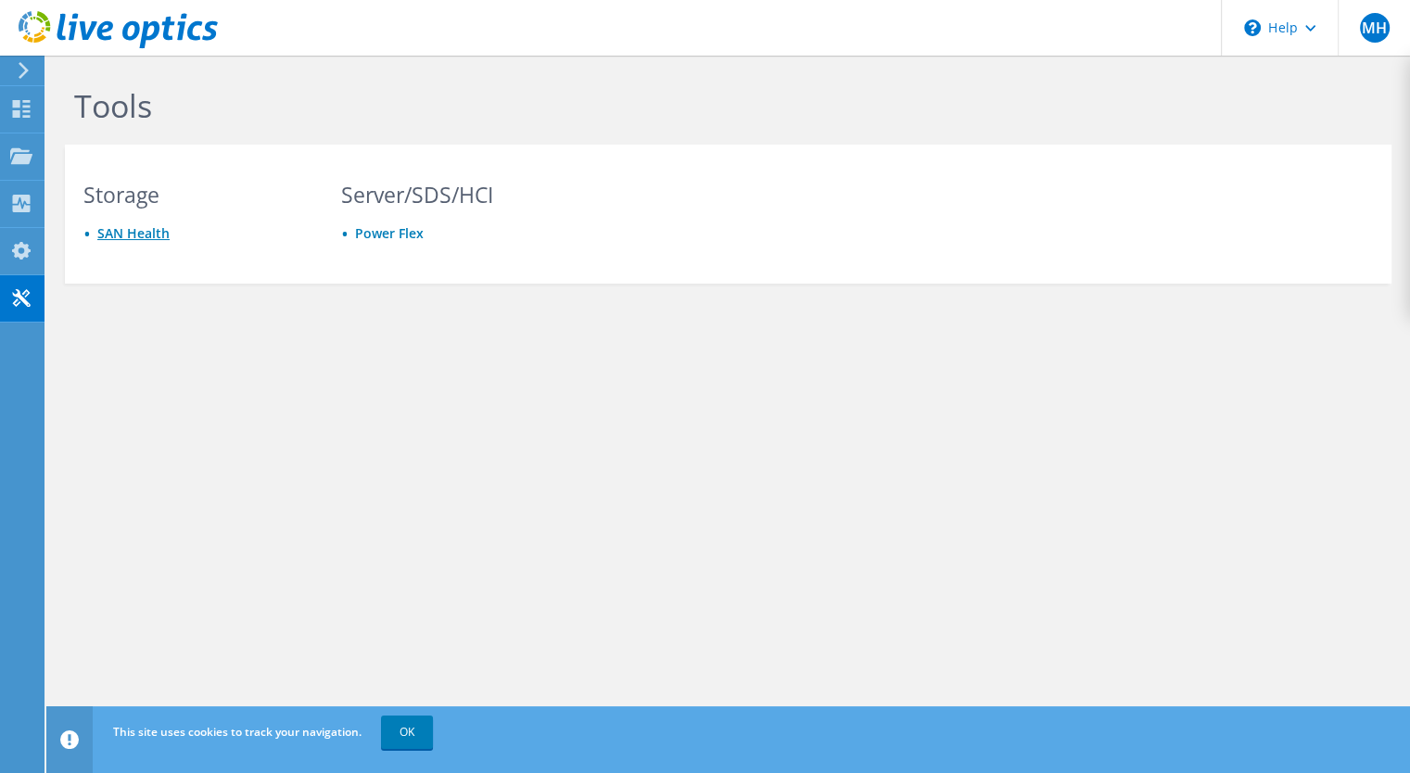
drag, startPoint x: 126, startPoint y: 214, endPoint x: 130, endPoint y: 227, distance: 13.5
click at [127, 214] on div "Storage SAN Health" at bounding box center [195, 231] width 260 height 93
click at [132, 236] on link "SAN Health" at bounding box center [133, 233] width 72 height 18
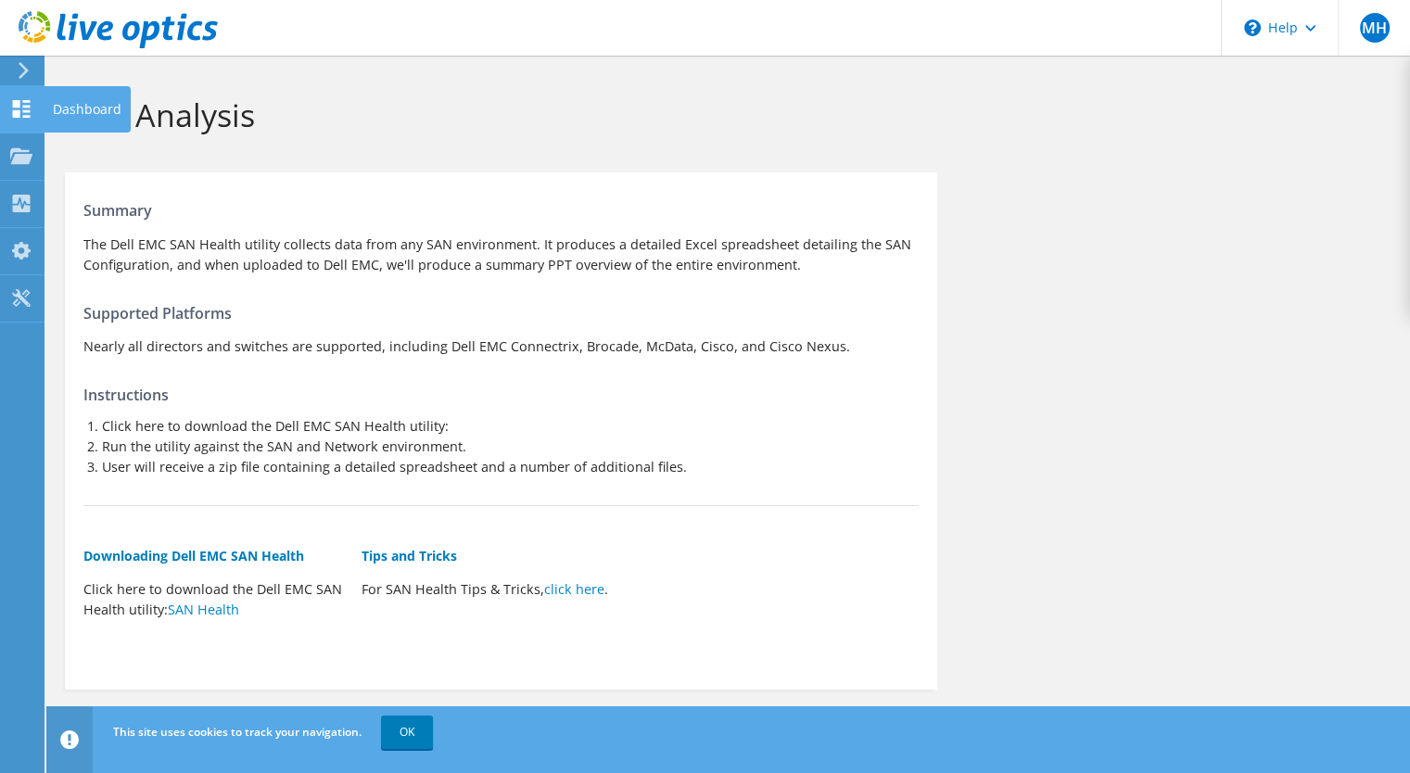
click at [20, 118] on div at bounding box center [21, 111] width 22 height 20
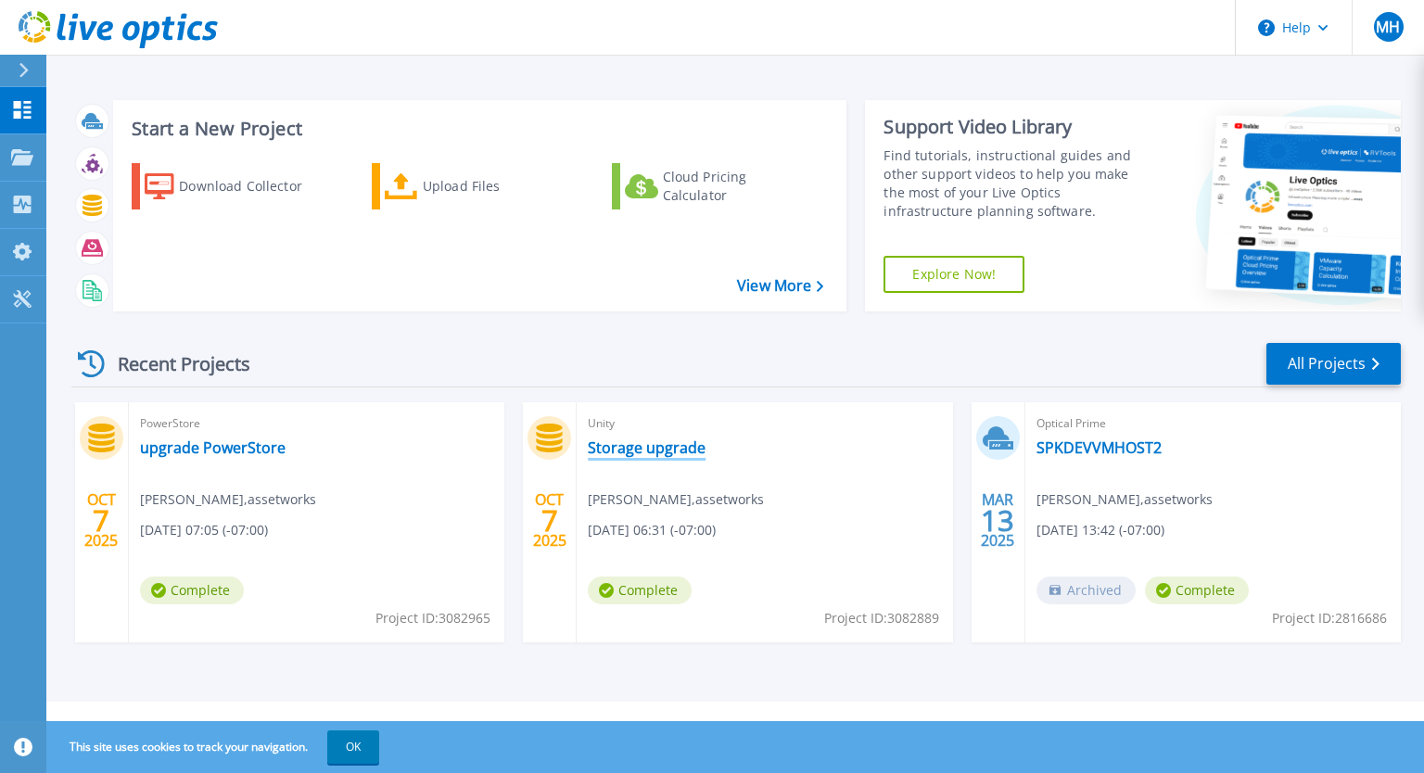
click at [646, 445] on link "Storage upgrade" at bounding box center [647, 448] width 118 height 19
click at [219, 450] on link "upgrade PowerStore" at bounding box center [213, 448] width 146 height 19
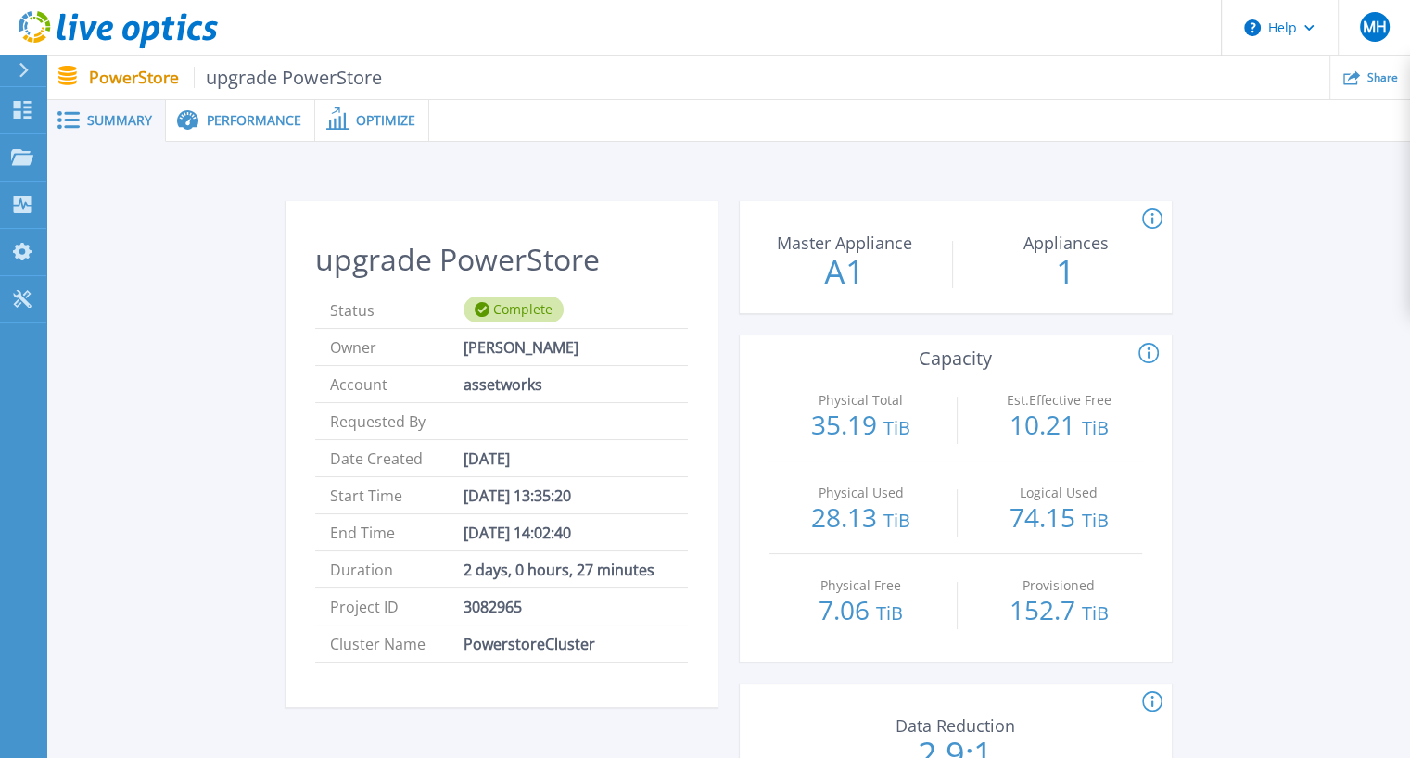
scroll to position [185, 0]
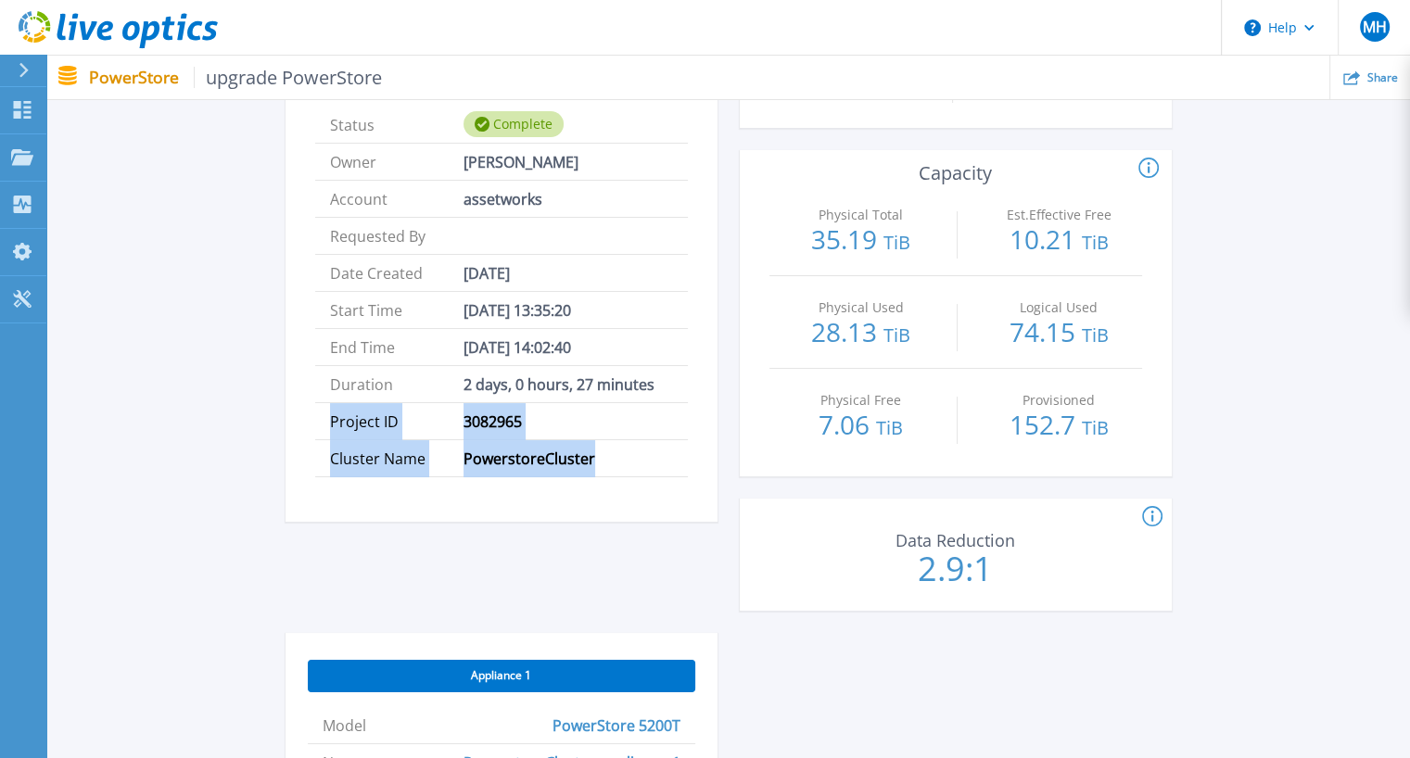
drag, startPoint x: 334, startPoint y: 419, endPoint x: 590, endPoint y: 459, distance: 259.0
click at [590, 459] on ul "Status Complete Owner Marvin Huynh Account assetworks Requested By Date Created…" at bounding box center [501, 292] width 373 height 371
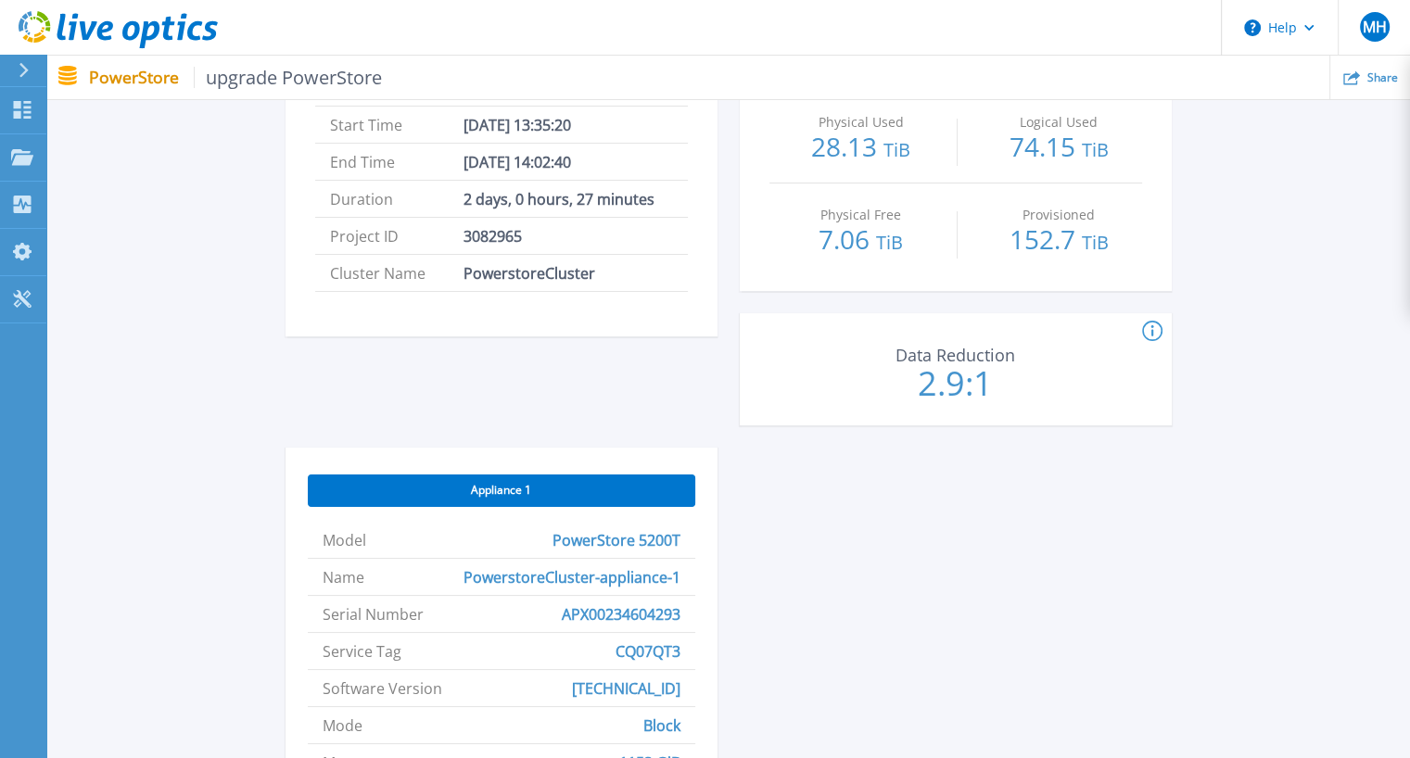
click at [320, 534] on li "Model PowerStore 5200T" at bounding box center [502, 540] width 388 height 37
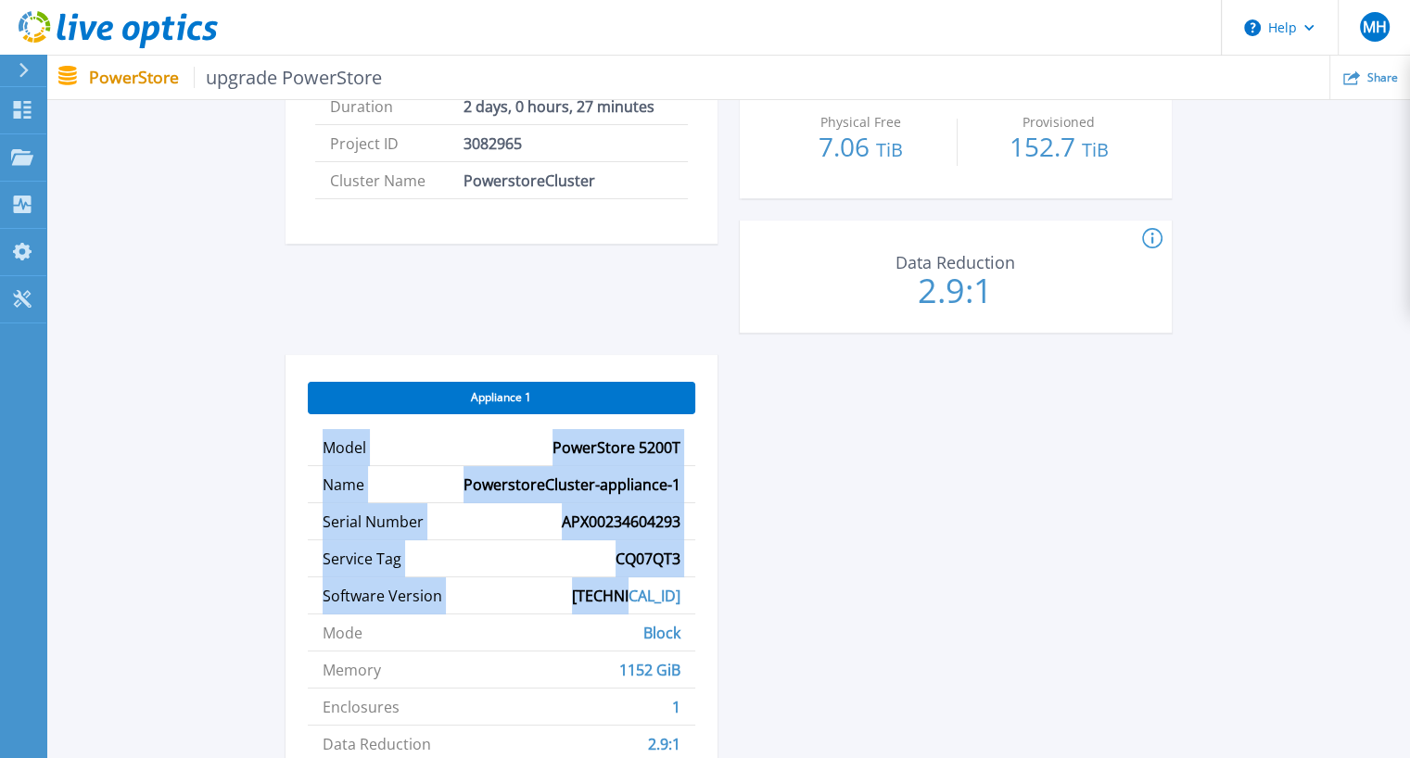
drag, startPoint x: 321, startPoint y: 539, endPoint x: 695, endPoint y: 609, distance: 380.3
click at [695, 609] on div "Appliance 1 Model PowerStore 5200T Name PowerstoreCluster-appliance-1 Serial Nu…" at bounding box center [502, 629] width 432 height 549
copy ul "Model PowerStore 5200T Name PowerstoreCluster-appliance-1 Serial Number APX0023…"
click at [1041, 635] on div "upgrade PowerStore Status Complete Owner Marvin Huynh Account assetworks Reques…" at bounding box center [729, 332] width 886 height 1189
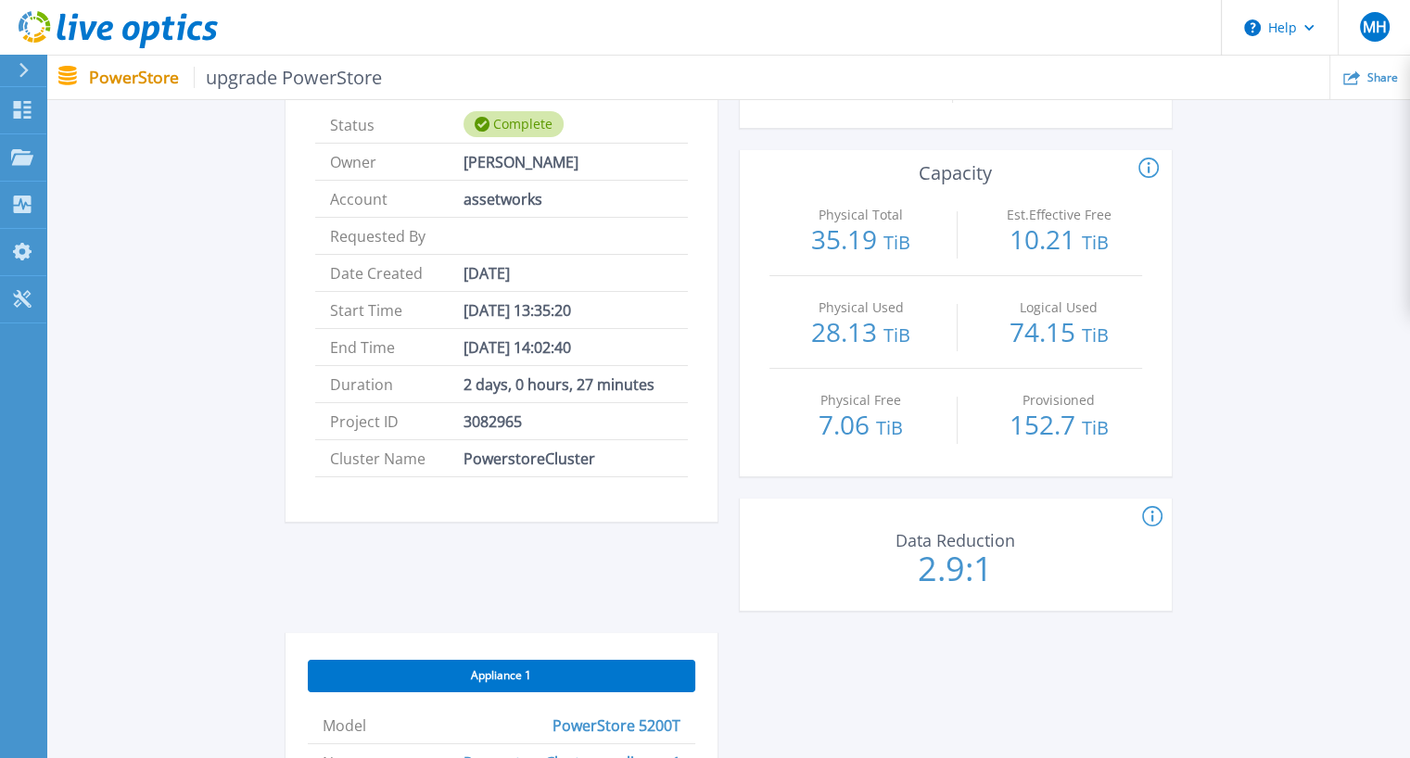
scroll to position [0, 0]
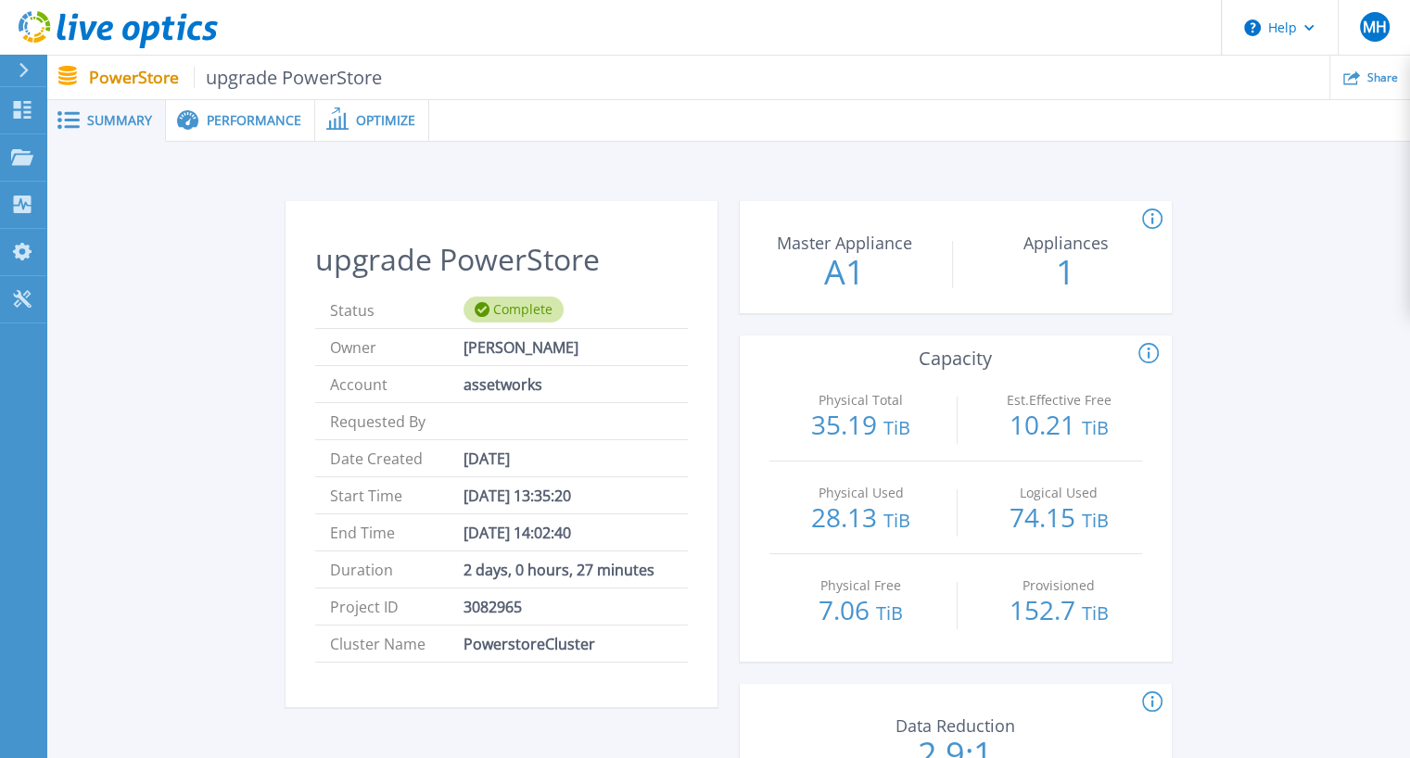
click at [95, 39] on icon at bounding box center [118, 30] width 199 height 38
